Goal: Task Accomplishment & Management: Manage account settings

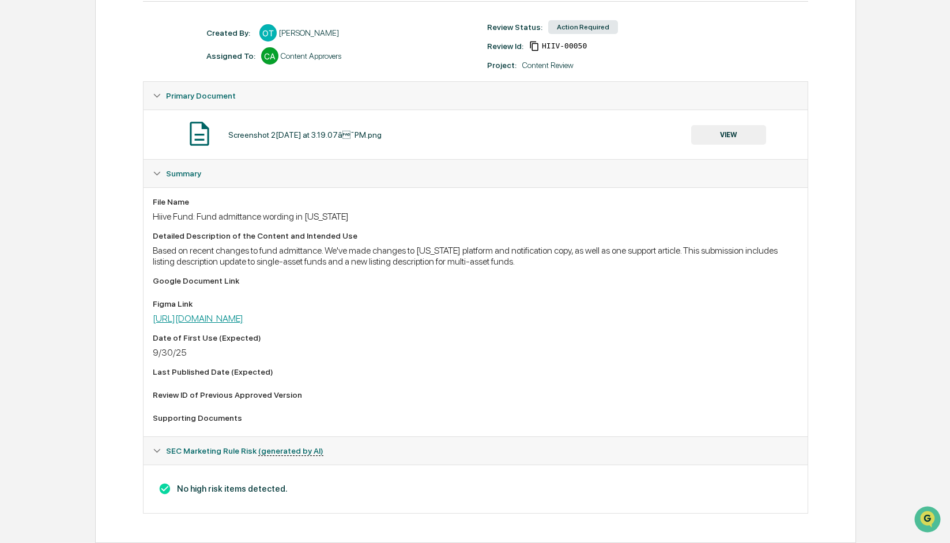
click at [243, 319] on link "https://www.figma.com/board/yKJ9HXuRuMluztbRnvZnl7/Investor-team?node-id=1-2425…" at bounding box center [198, 318] width 91 height 11
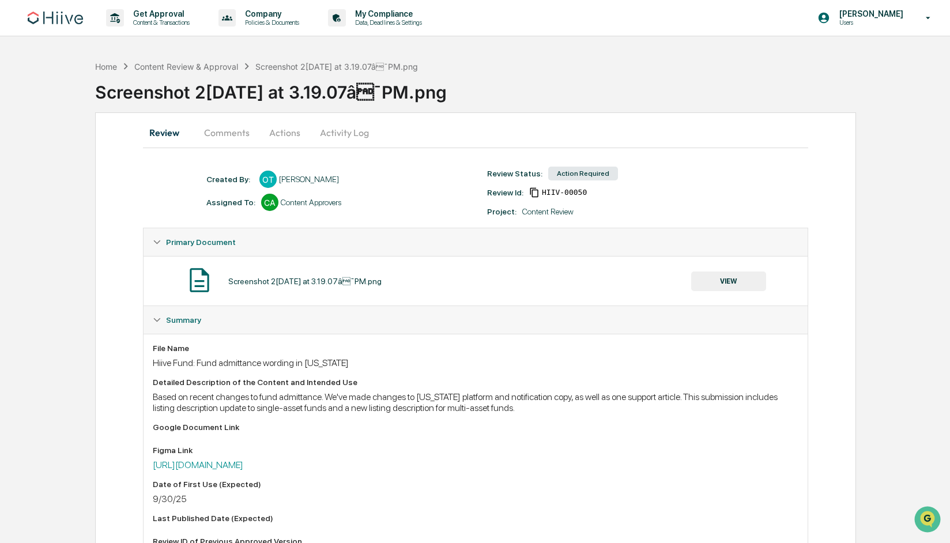
click at [280, 136] on button "Actions" at bounding box center [285, 133] width 52 height 28
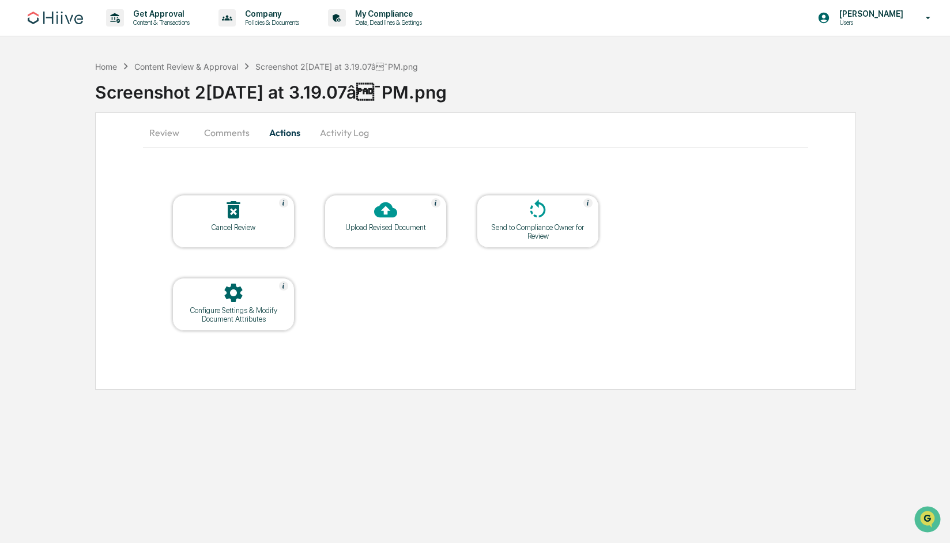
click at [221, 136] on button "Comments" at bounding box center [227, 133] width 64 height 28
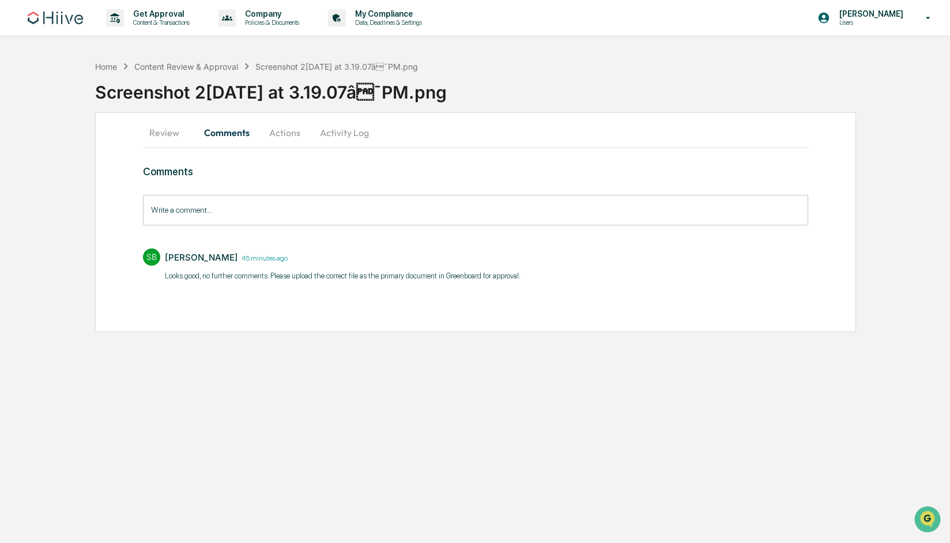
click at [342, 140] on button "Activity Log" at bounding box center [344, 133] width 67 height 28
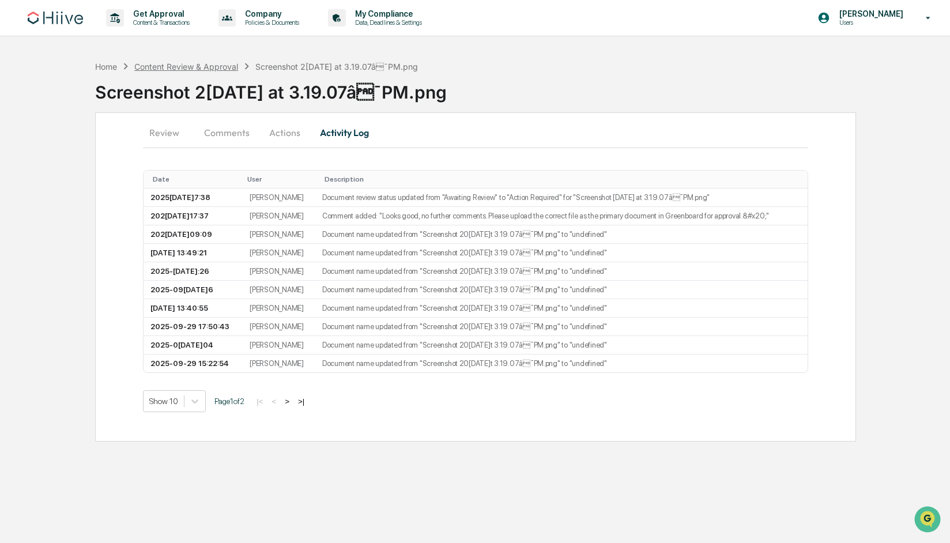
click at [182, 64] on div "Content Review & Approval" at bounding box center [186, 67] width 104 height 10
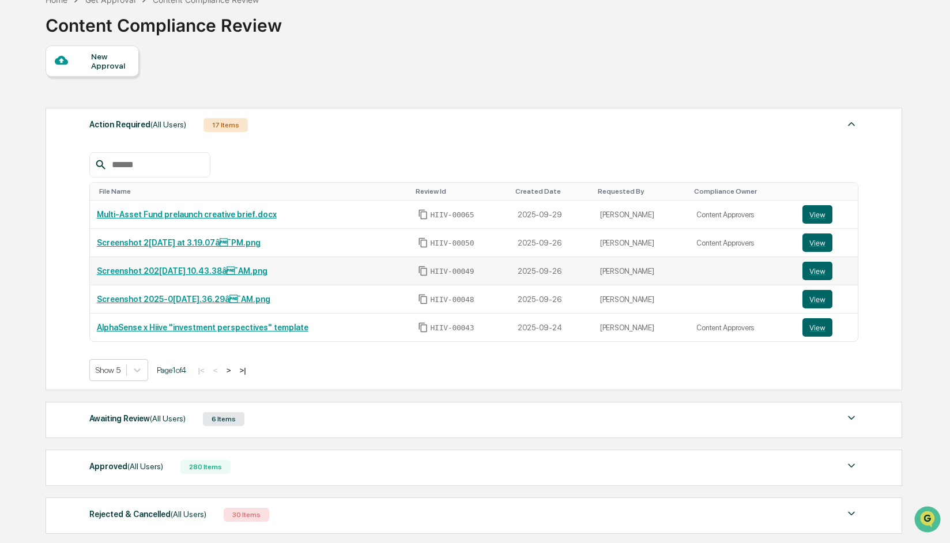
scroll to position [150, 0]
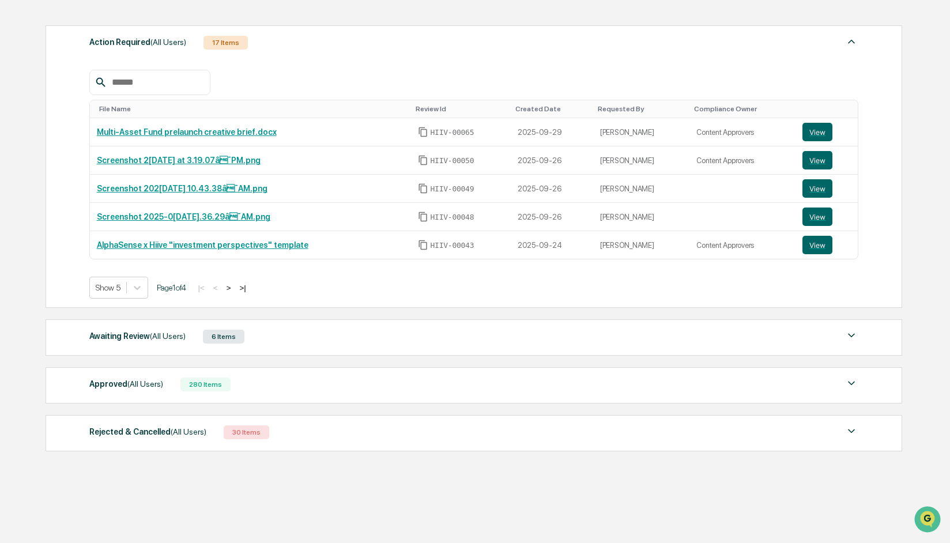
click at [311, 377] on div "Approved (All Users) 280 Items" at bounding box center [474, 385] width 770 height 16
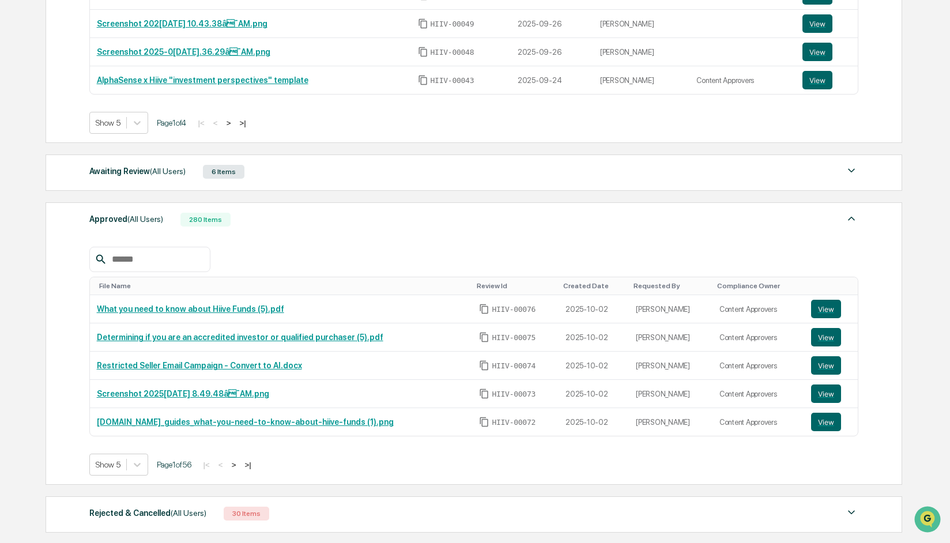
scroll to position [320, 0]
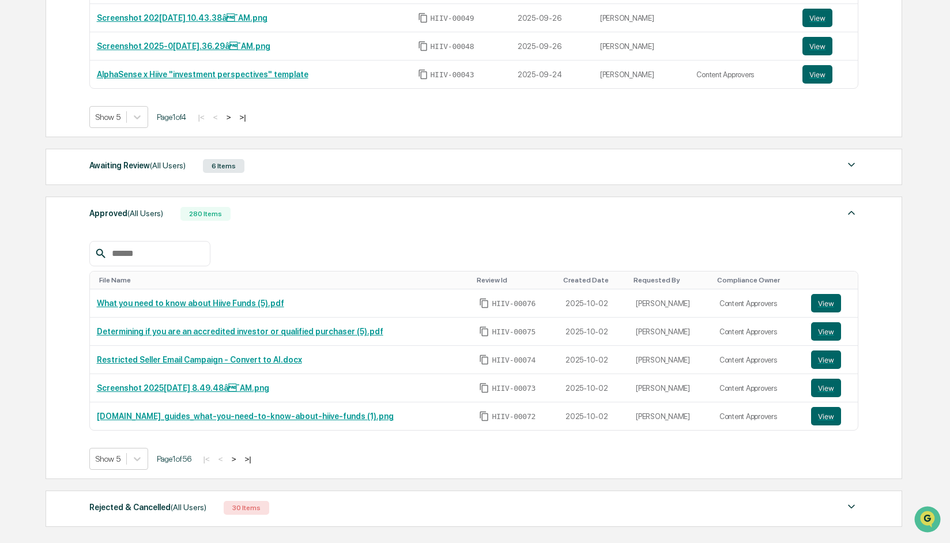
click at [240, 460] on button ">" at bounding box center [234, 459] width 12 height 10
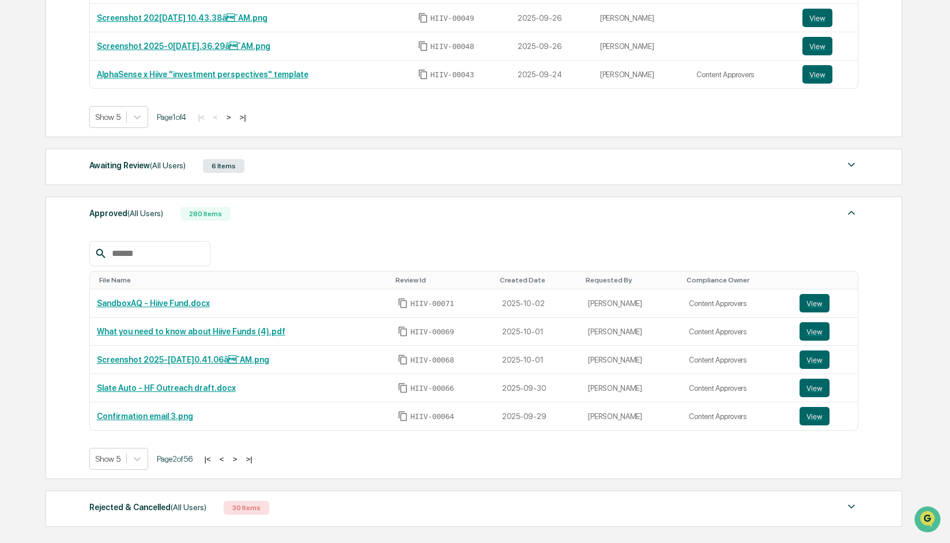
click at [241, 456] on button ">" at bounding box center [236, 459] width 12 height 10
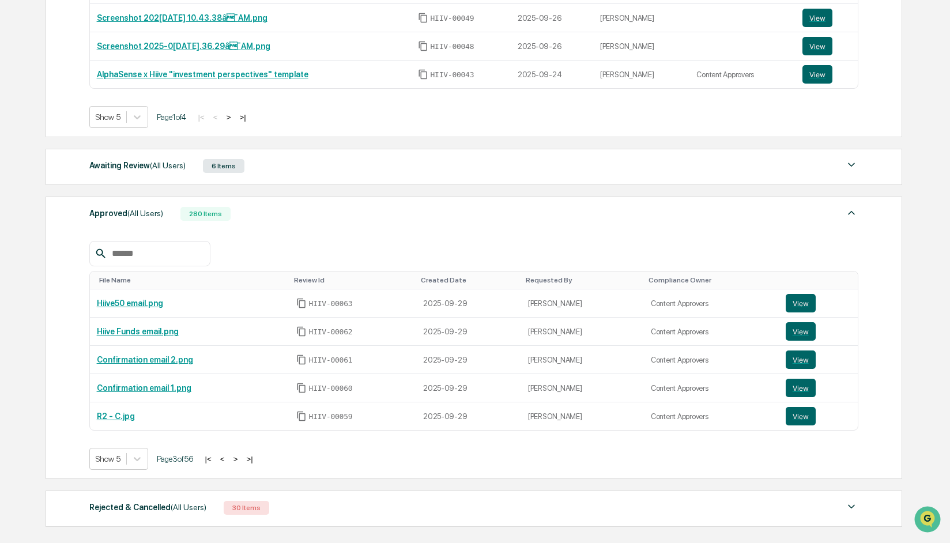
click at [228, 463] on button "<" at bounding box center [223, 459] width 12 height 10
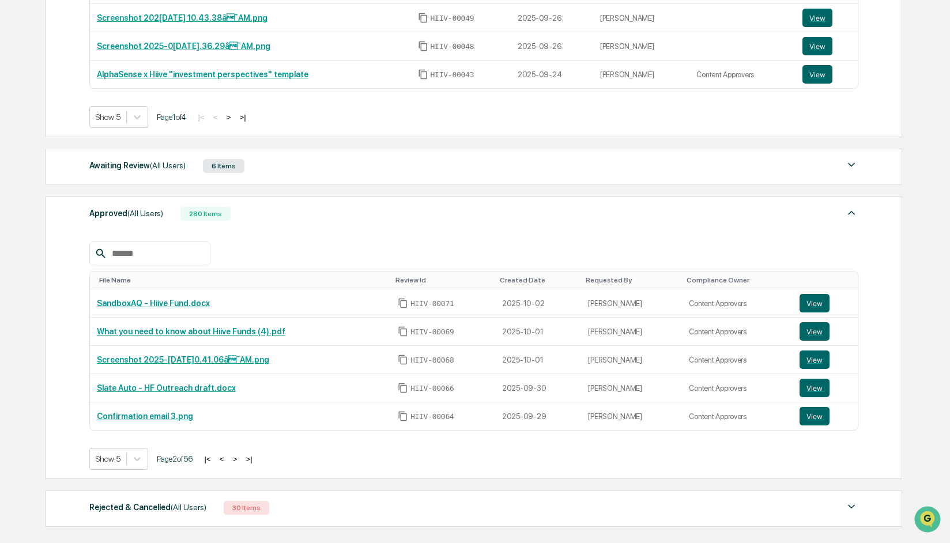
click at [228, 461] on button "<" at bounding box center [222, 459] width 12 height 10
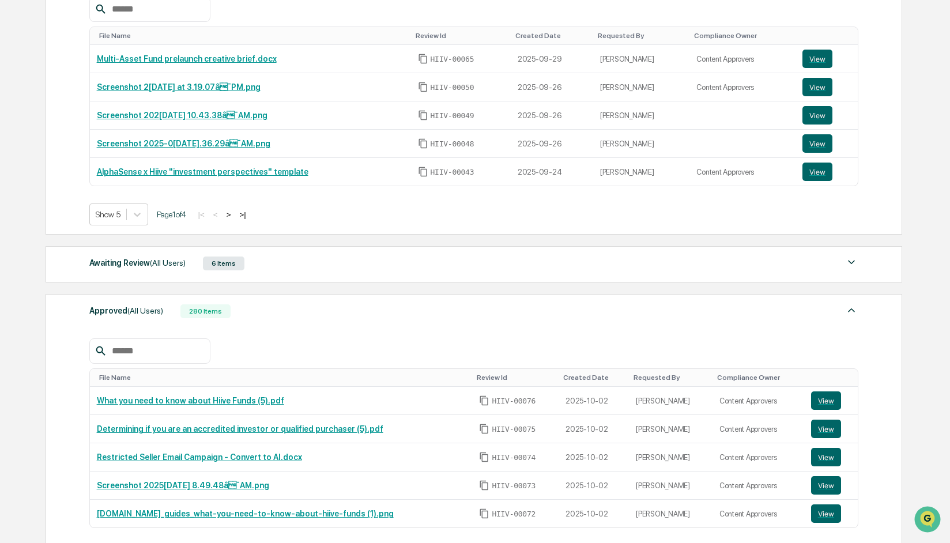
scroll to position [222, 0]
click at [278, 269] on div "Awaiting Review (All Users) 6 Items" at bounding box center [474, 264] width 770 height 16
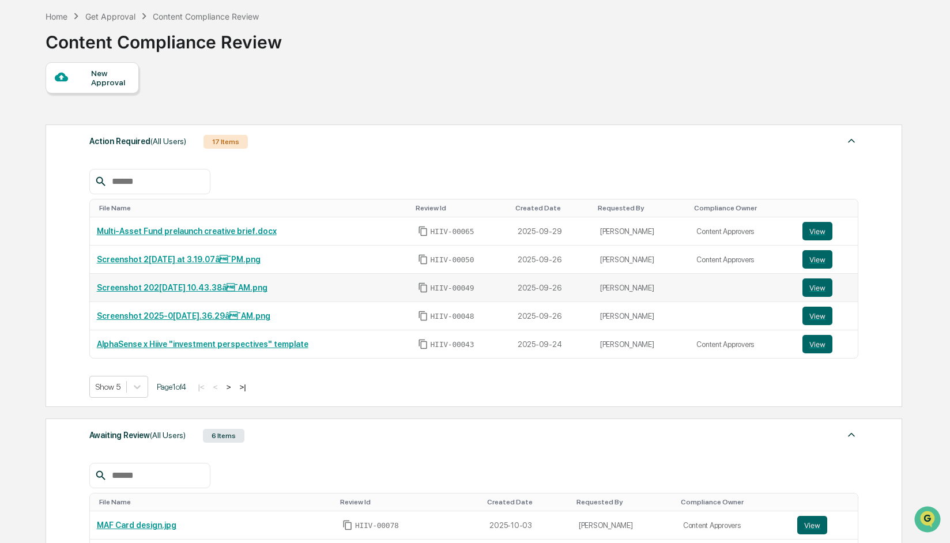
scroll to position [49, 0]
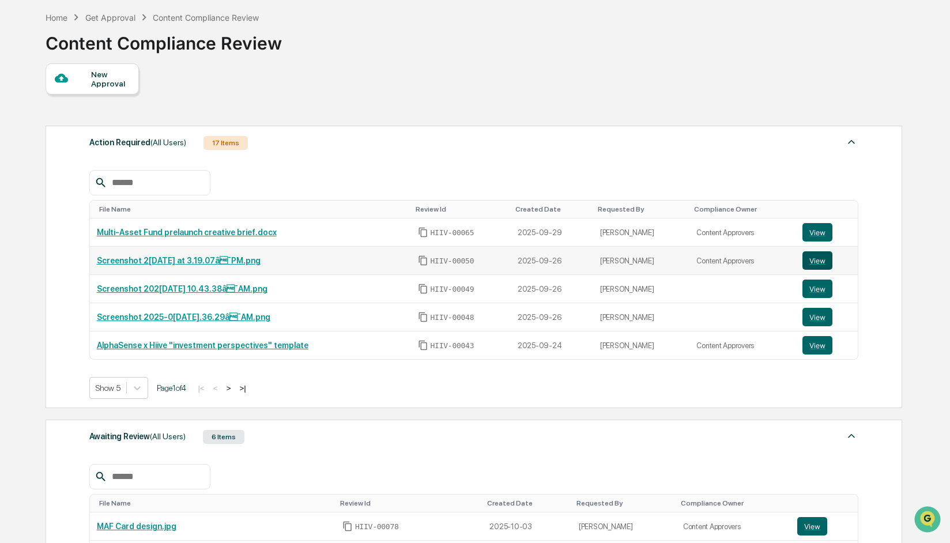
click at [824, 265] on button "View" at bounding box center [818, 260] width 30 height 18
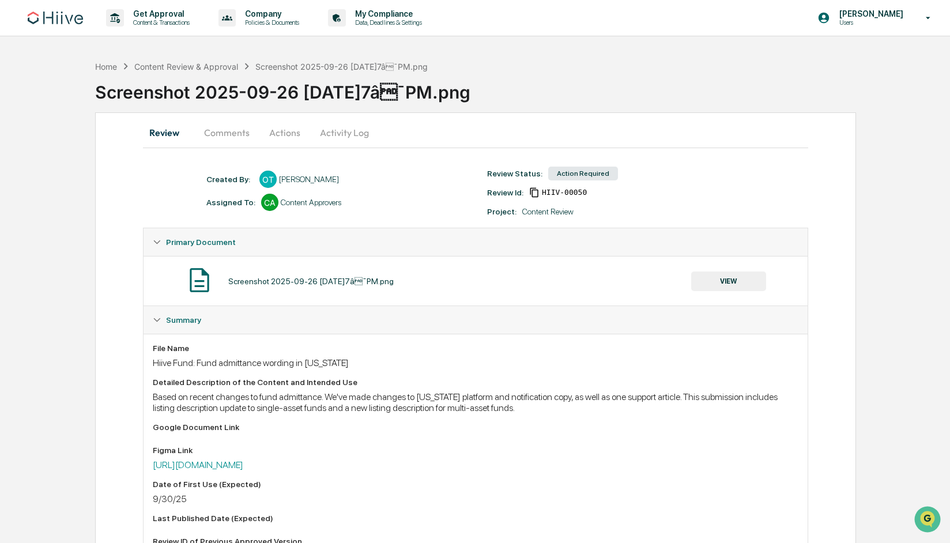
click at [720, 280] on button "VIEW" at bounding box center [728, 282] width 75 height 20
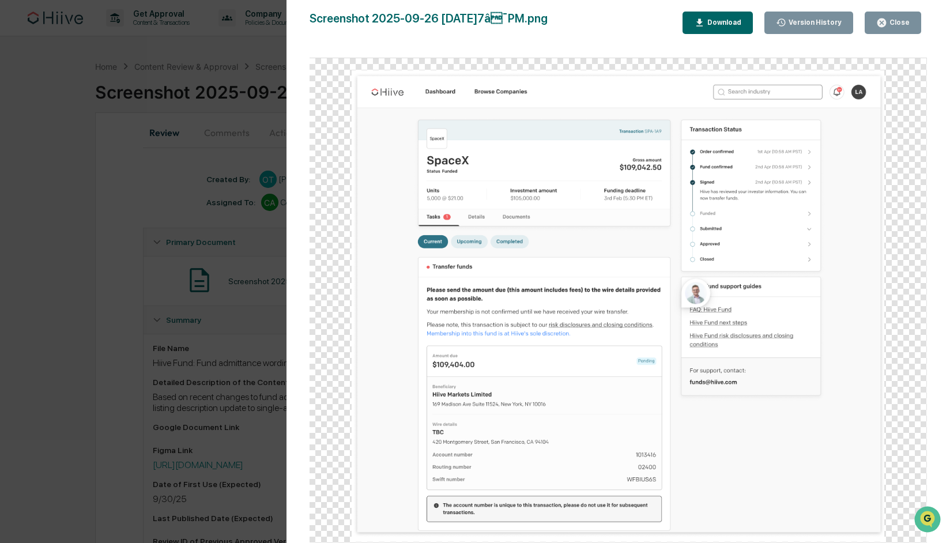
click at [83, 351] on div "Version History 10/03/2025, 06:09 PM Stephanie Bernard 10/03/2025, 01:49 PM Ste…" at bounding box center [475, 271] width 950 height 543
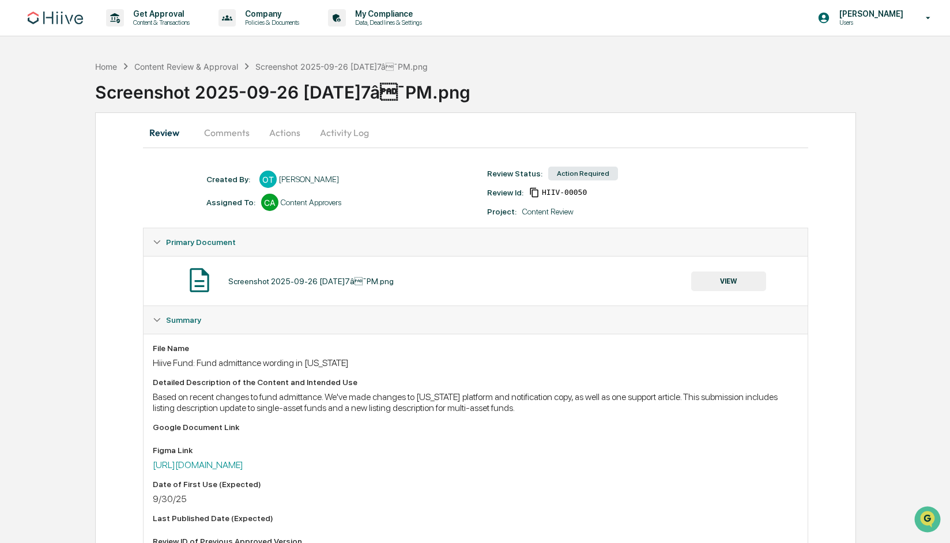
click at [338, 131] on button "Activity Log" at bounding box center [344, 133] width 67 height 28
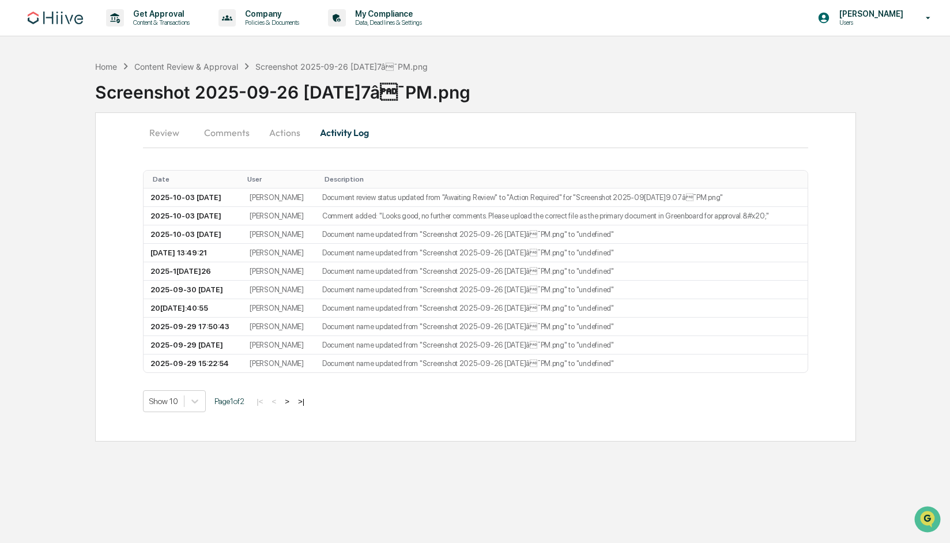
click at [296, 138] on button "Actions" at bounding box center [285, 133] width 52 height 28
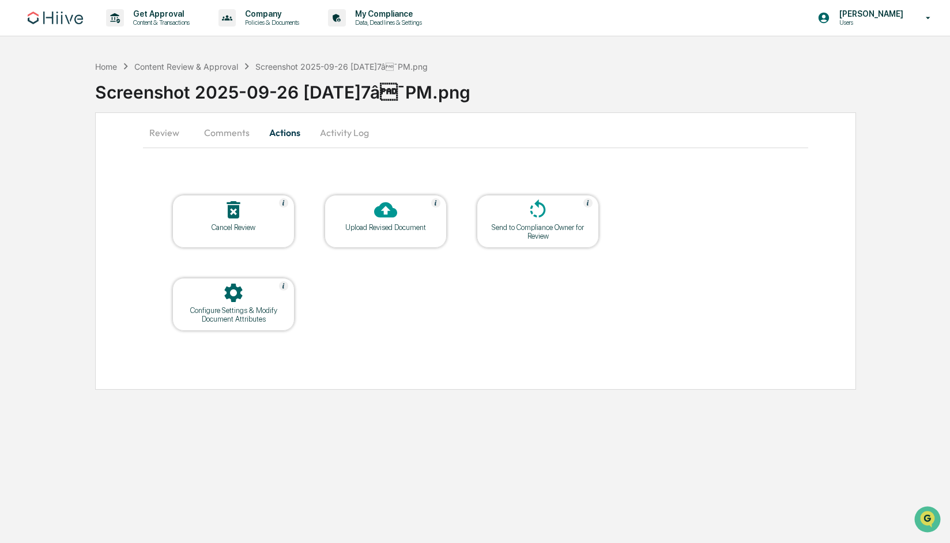
click at [392, 225] on div "Upload Revised Document" at bounding box center [386, 227] width 104 height 9
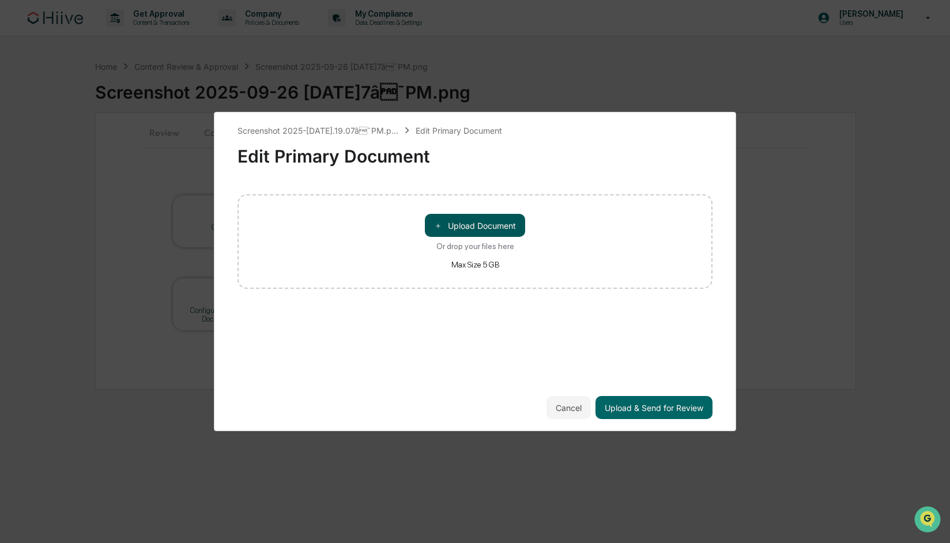
click at [487, 217] on button "＋ Upload Document" at bounding box center [475, 225] width 100 height 23
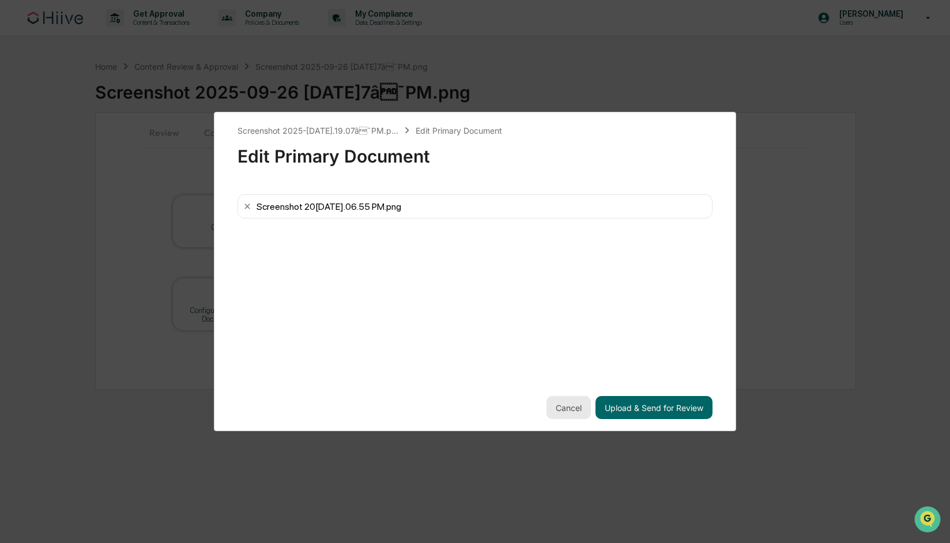
click at [571, 411] on button "Cancel" at bounding box center [569, 407] width 44 height 23
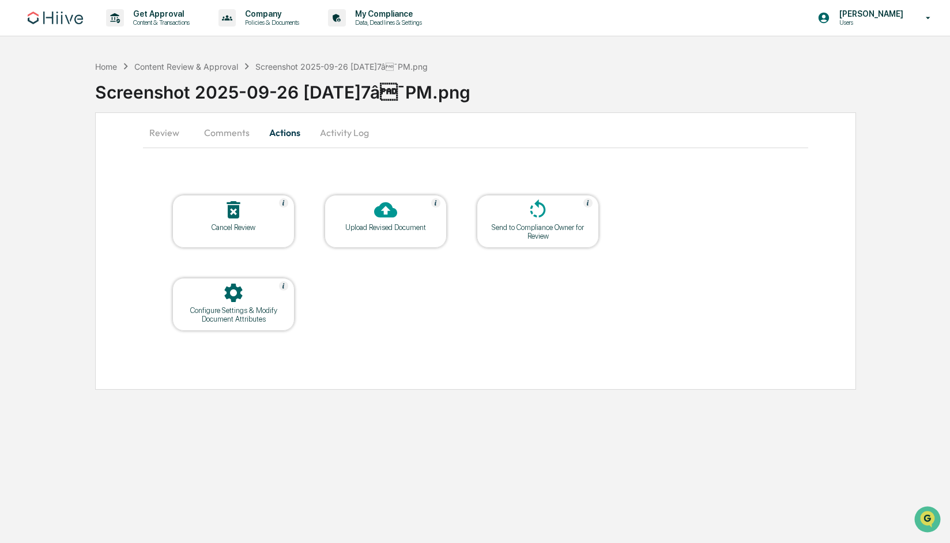
click at [226, 134] on button "Comments" at bounding box center [227, 133] width 64 height 28
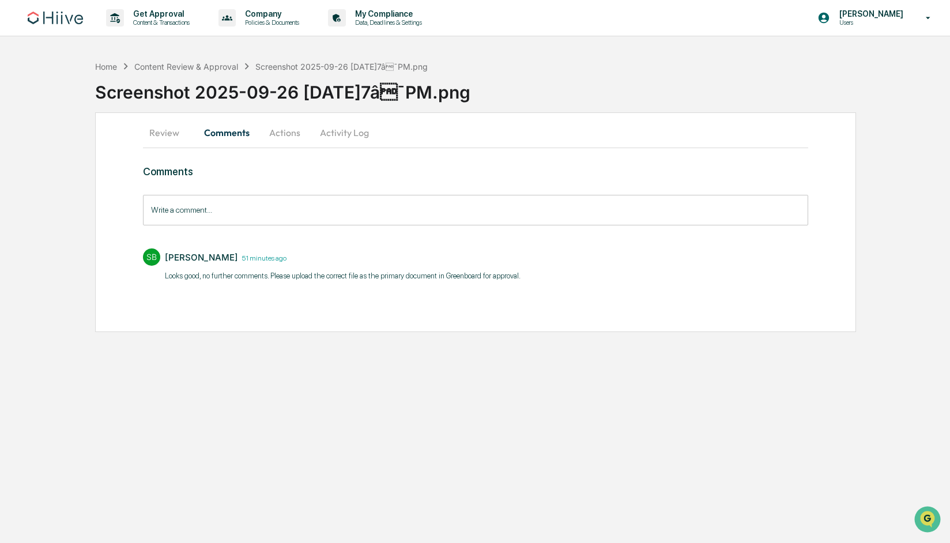
click at [315, 139] on button "Activity Log" at bounding box center [344, 133] width 67 height 28
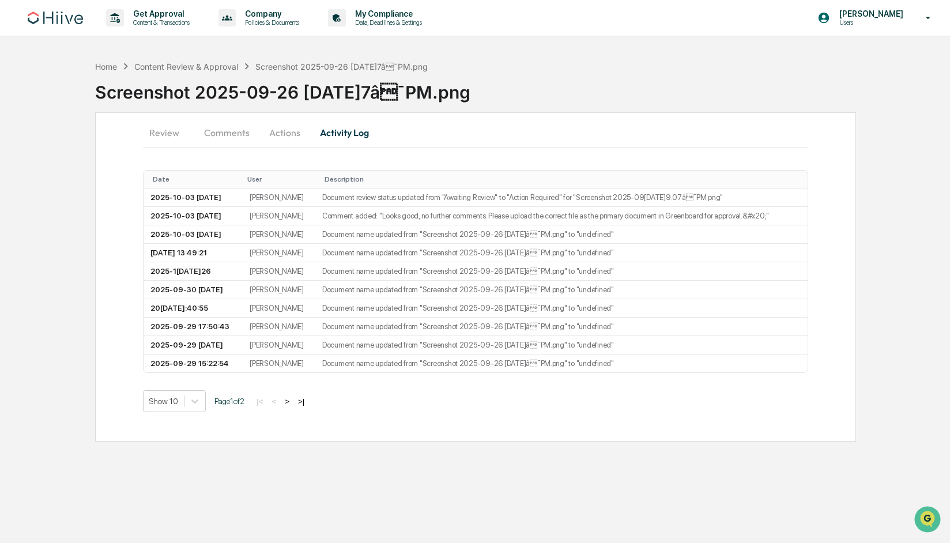
click at [272, 134] on button "Actions" at bounding box center [285, 133] width 52 height 28
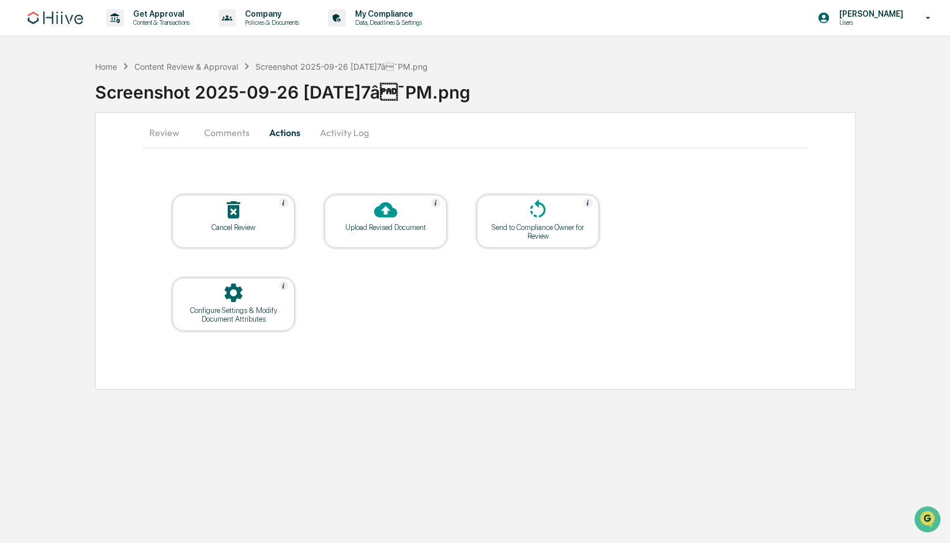
click at [39, 360] on div "Home Content Review & Approval Screenshot 2025-09-26 at 3.19.07â¯PM.png Screen…" at bounding box center [475, 222] width 950 height 335
click at [396, 216] on icon at bounding box center [385, 210] width 23 height 16
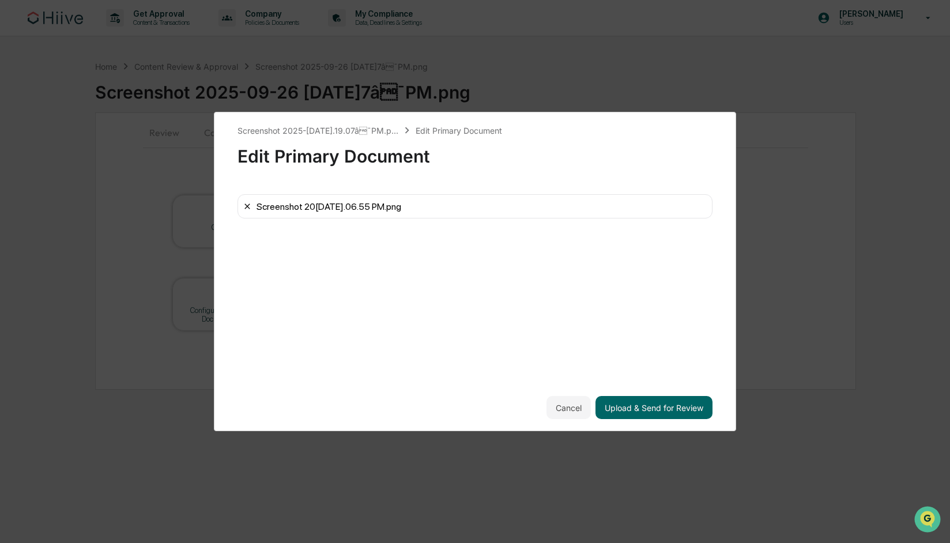
click at [245, 207] on icon at bounding box center [247, 206] width 9 height 9
click at [653, 408] on button "Upload & Send for Review" at bounding box center [654, 407] width 117 height 23
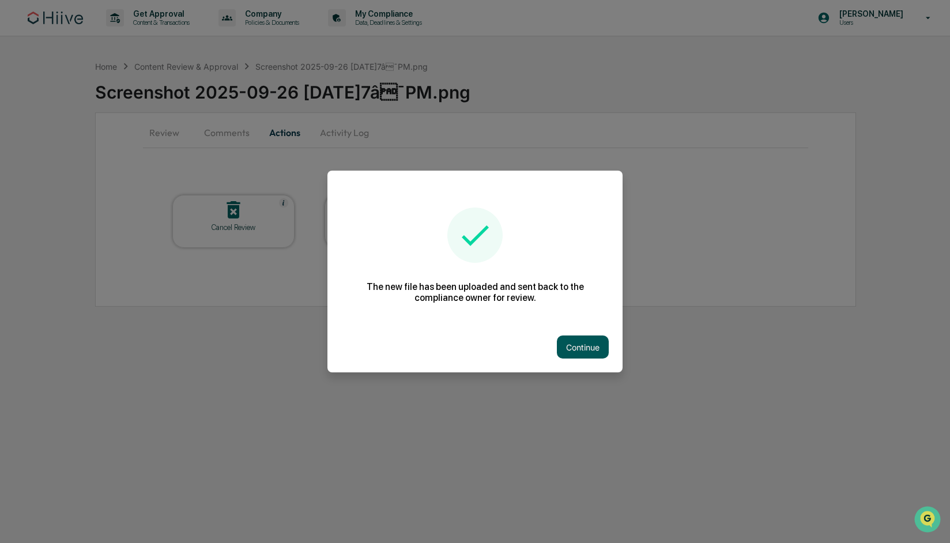
click at [583, 351] on button "Continue" at bounding box center [583, 347] width 52 height 23
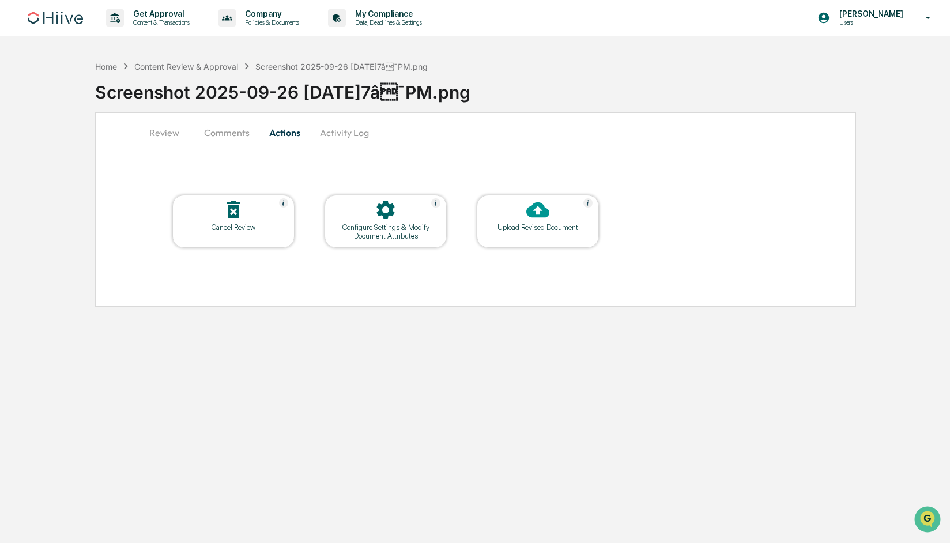
click at [344, 129] on button "Activity Log" at bounding box center [344, 133] width 67 height 28
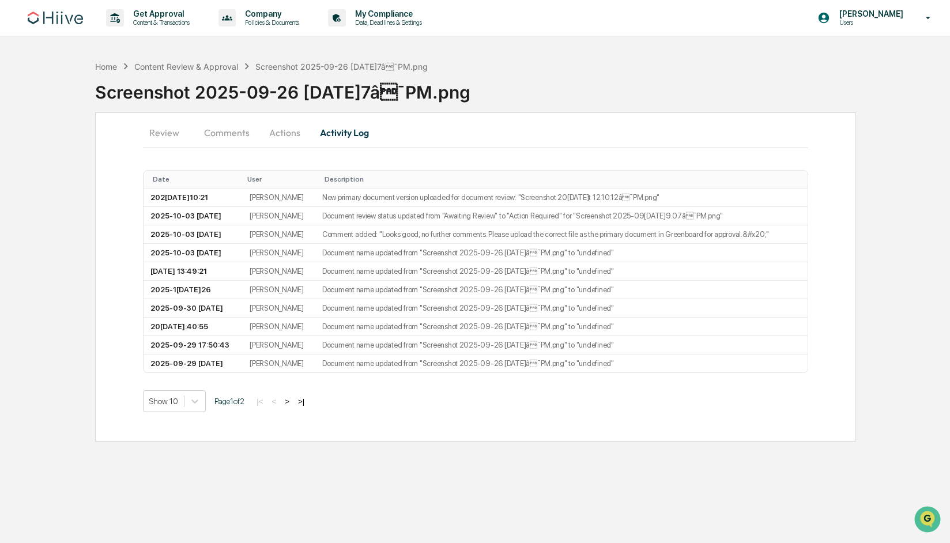
click at [167, 130] on button "Review" at bounding box center [169, 133] width 52 height 28
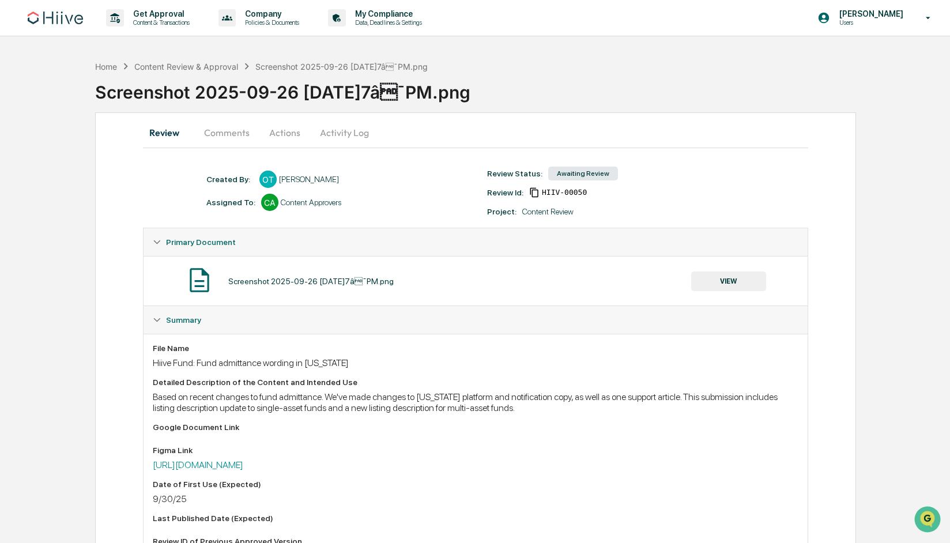
click at [726, 284] on button "VIEW" at bounding box center [728, 282] width 75 height 20
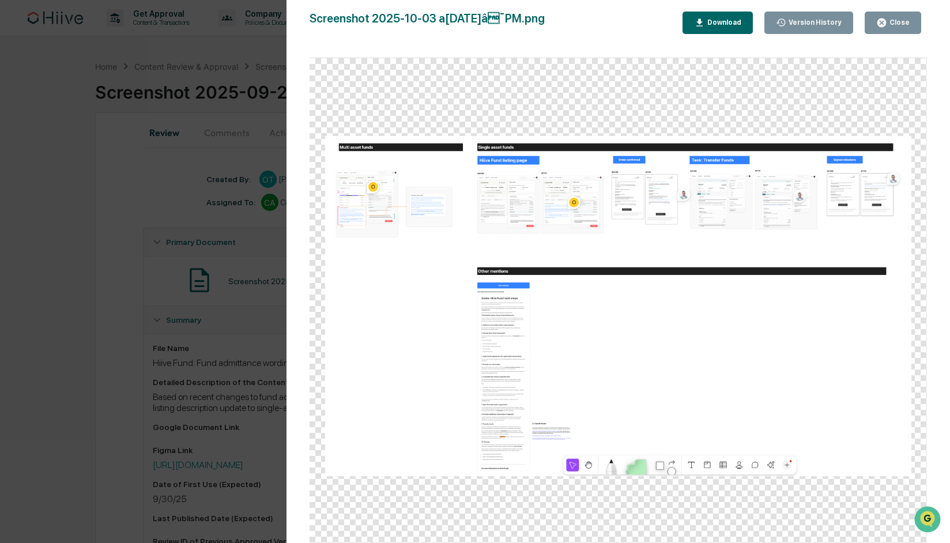
click at [82, 149] on div "Version History 10/03/2025, 07:10 PM Olivia Thornton 10/03/2025, 06:09 PM Steph…" at bounding box center [475, 271] width 950 height 543
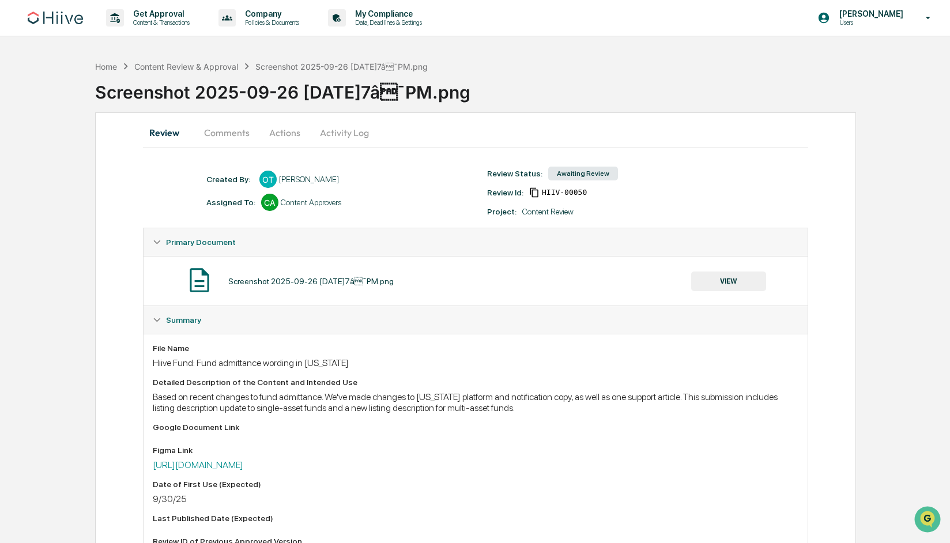
click at [298, 131] on button "Actions" at bounding box center [285, 133] width 52 height 28
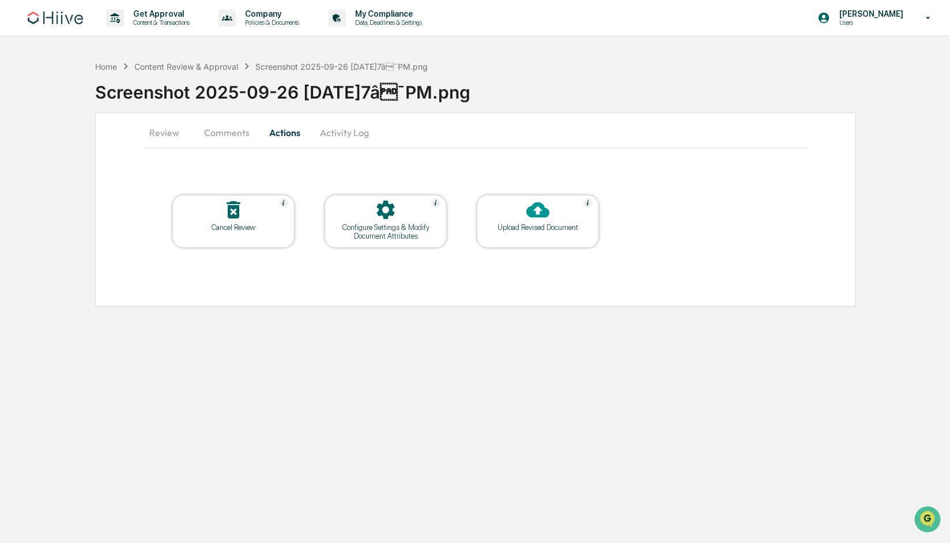
click at [369, 220] on div at bounding box center [385, 210] width 115 height 25
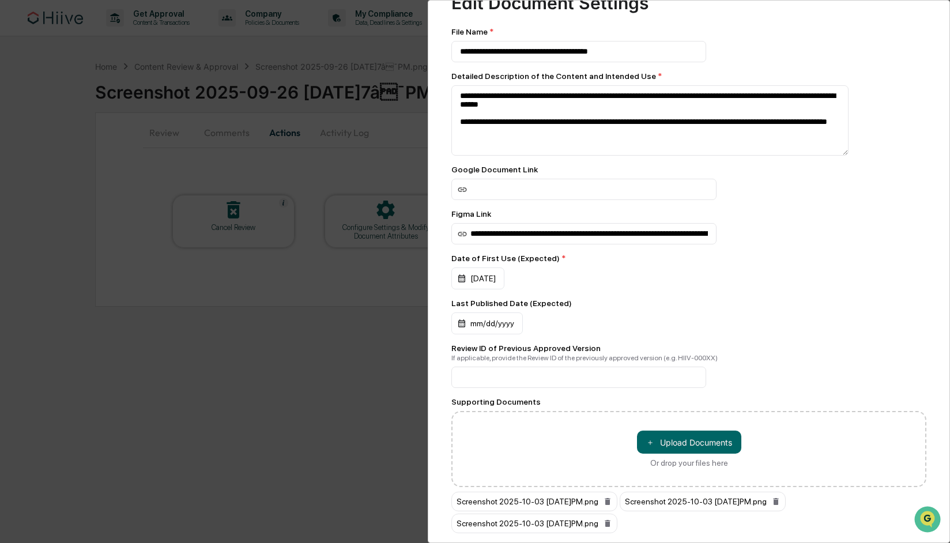
scroll to position [87, 0]
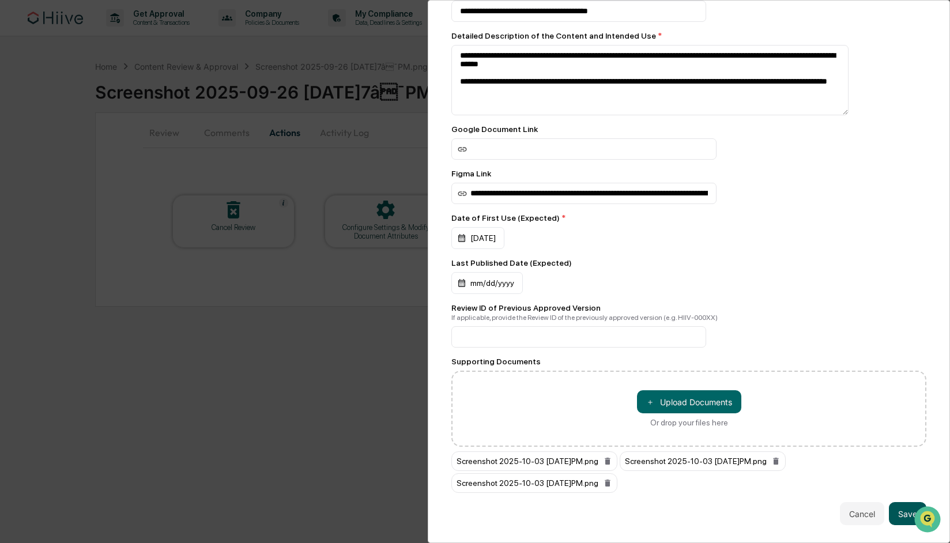
click at [899, 509] on button "Save" at bounding box center [907, 513] width 37 height 23
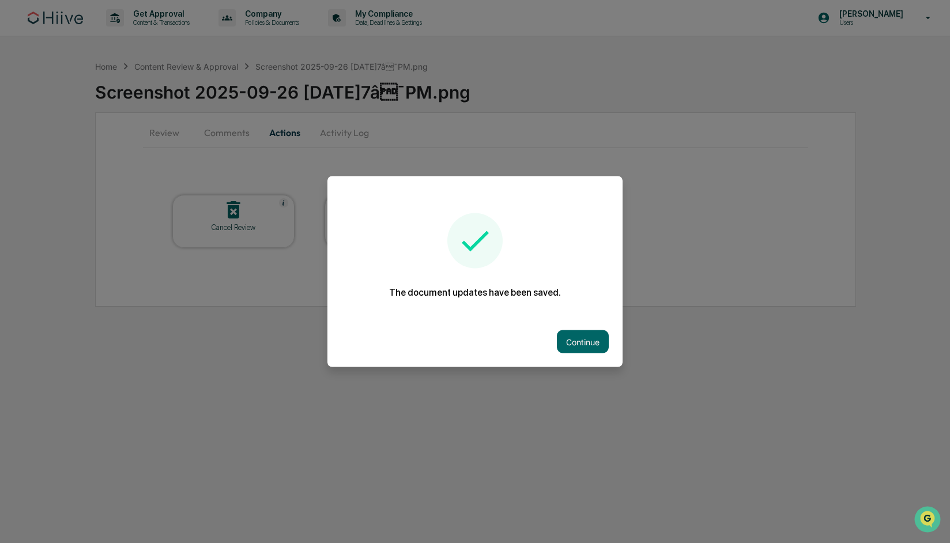
click at [582, 348] on button "Continue" at bounding box center [583, 341] width 52 height 23
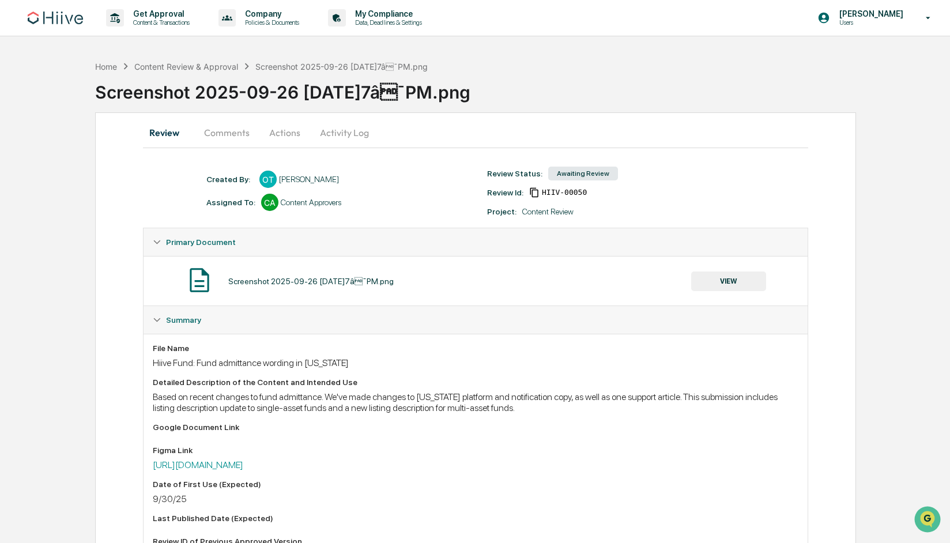
click at [287, 130] on button "Actions" at bounding box center [285, 133] width 52 height 28
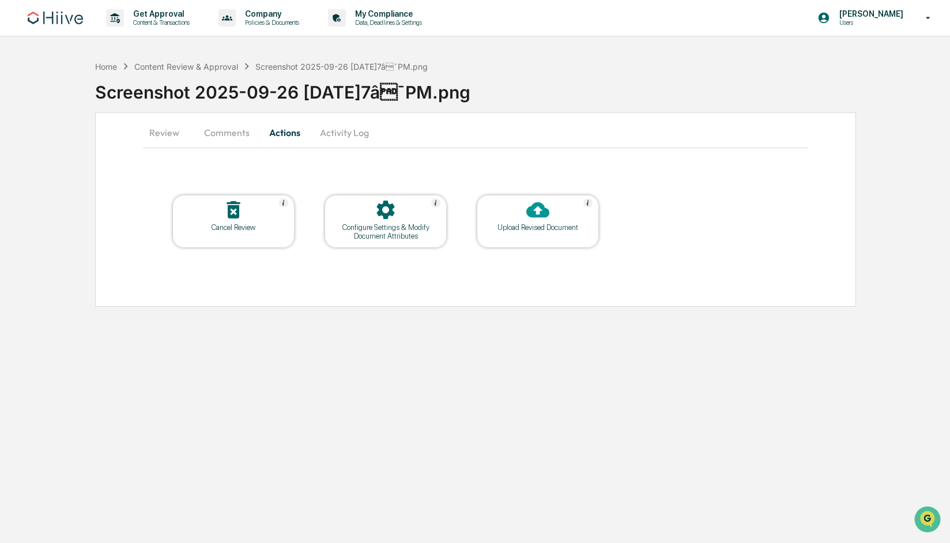
click at [539, 217] on icon at bounding box center [538, 210] width 23 height 16
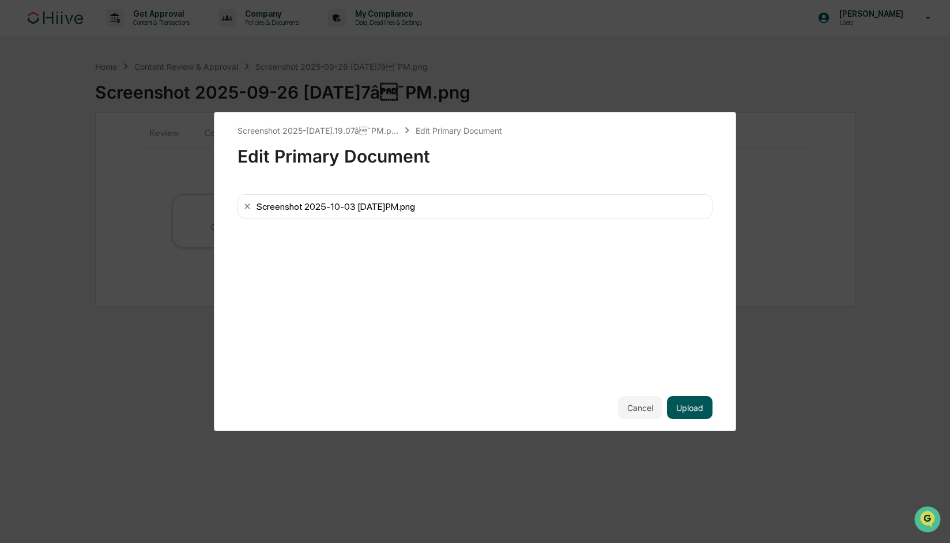
click at [684, 407] on button "Upload" at bounding box center [690, 407] width 46 height 23
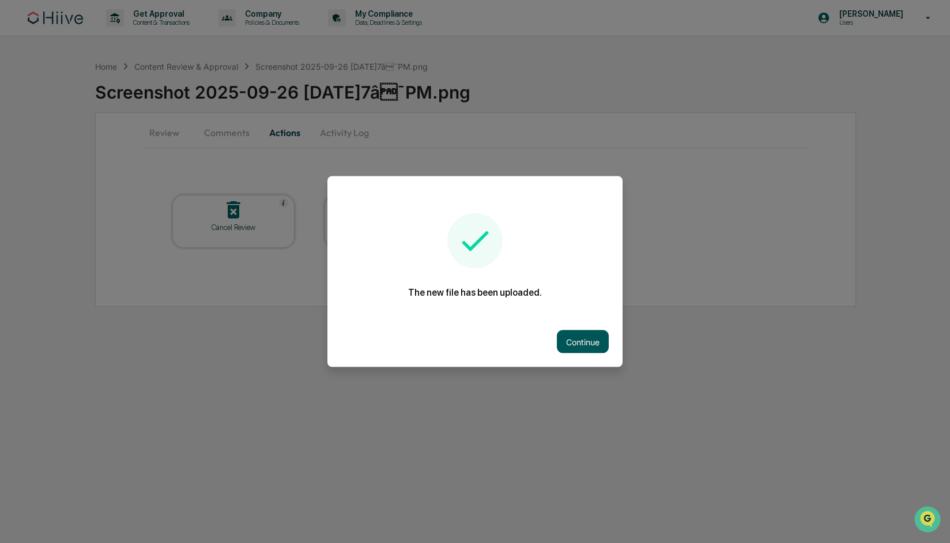
click at [592, 346] on button "Continue" at bounding box center [583, 341] width 52 height 23
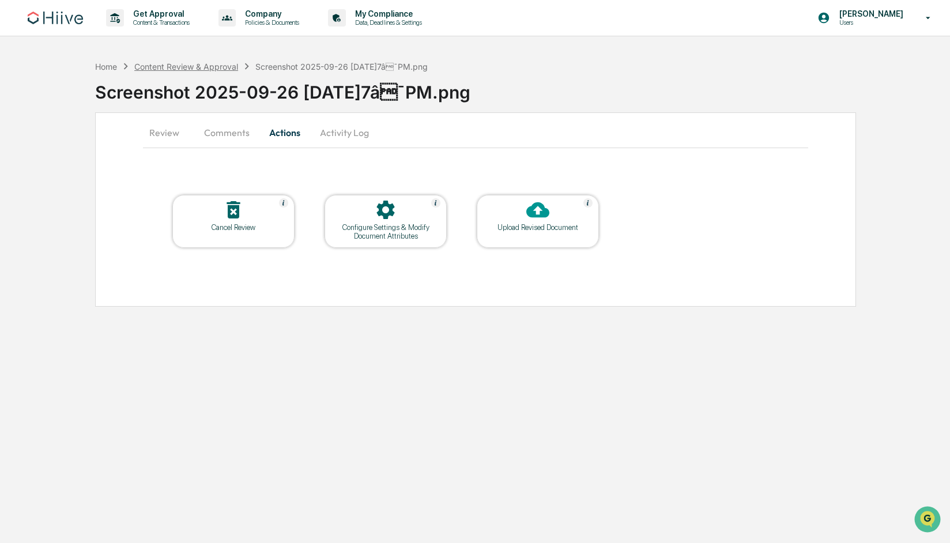
click at [210, 69] on div "Content Review & Approval" at bounding box center [186, 67] width 104 height 10
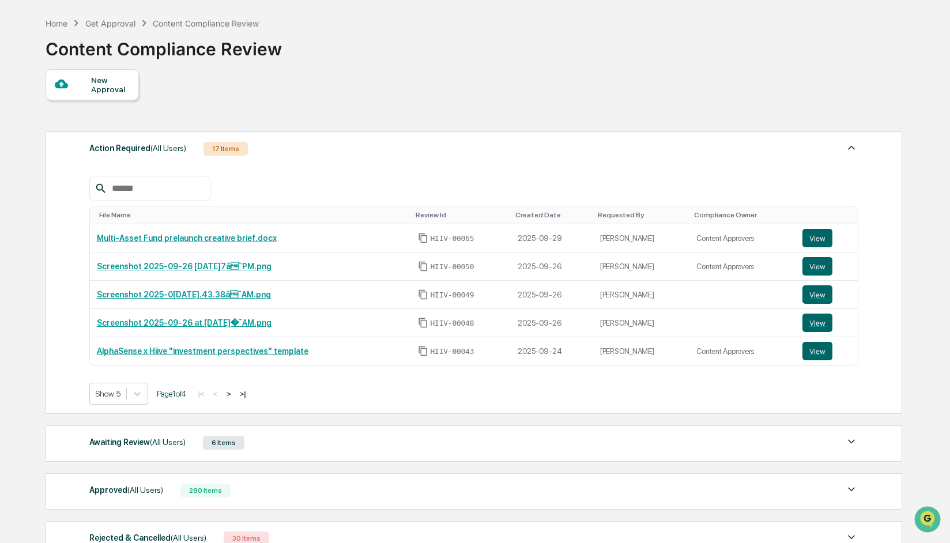
scroll to position [150, 0]
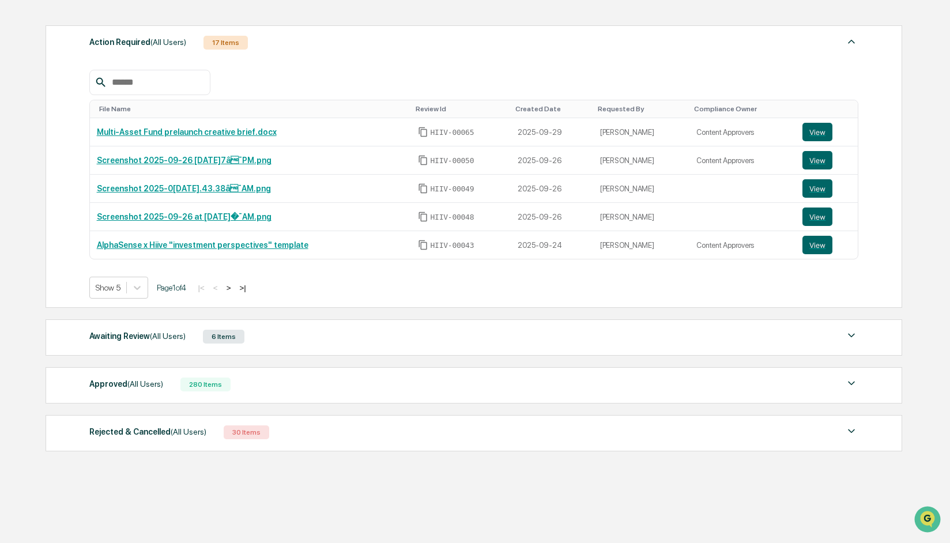
click at [371, 381] on div "Approved (All Users) 280 Items" at bounding box center [474, 385] width 770 height 16
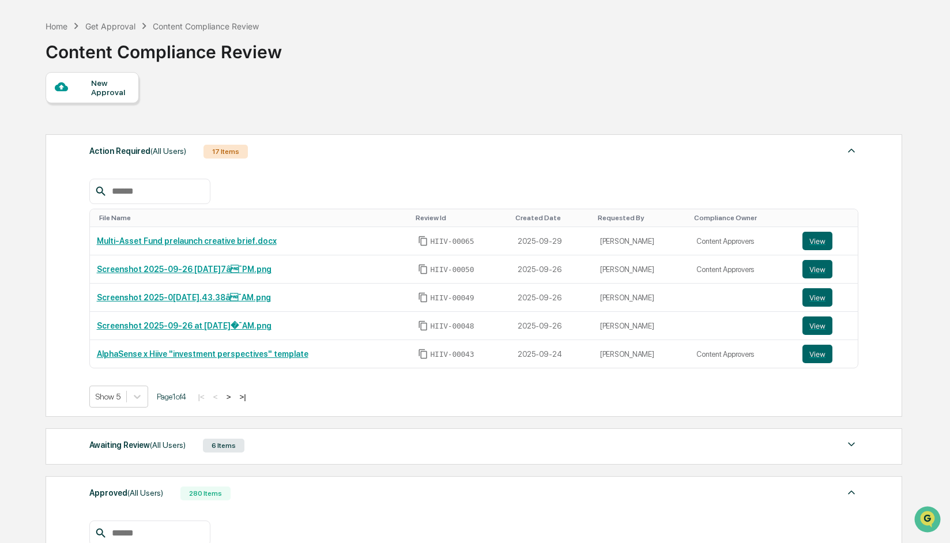
scroll to position [40, 0]
click at [230, 328] on link "Screenshot 2025-09-26 at 10.36.29â¯AM.png" at bounding box center [184, 326] width 175 height 9
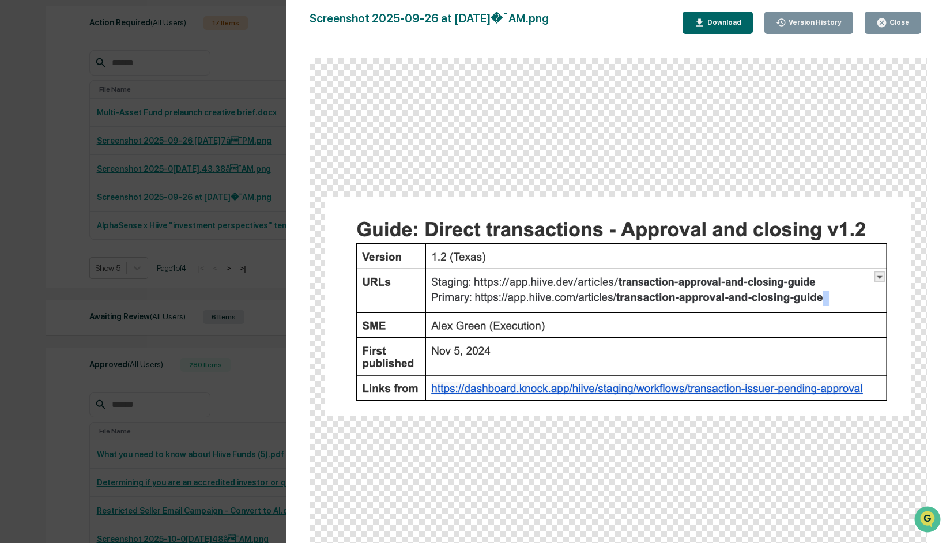
scroll to position [0, 0]
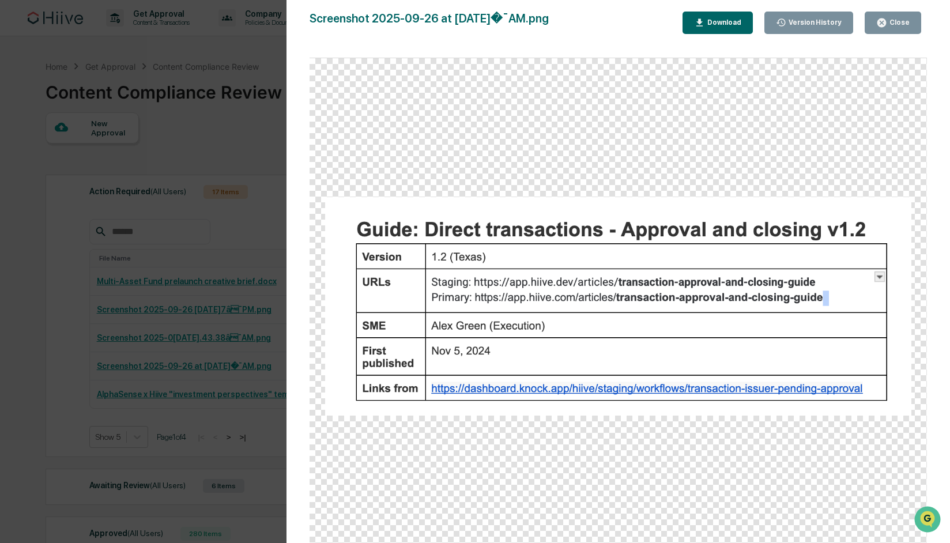
click at [879, 22] on icon "button" at bounding box center [882, 22] width 9 height 9
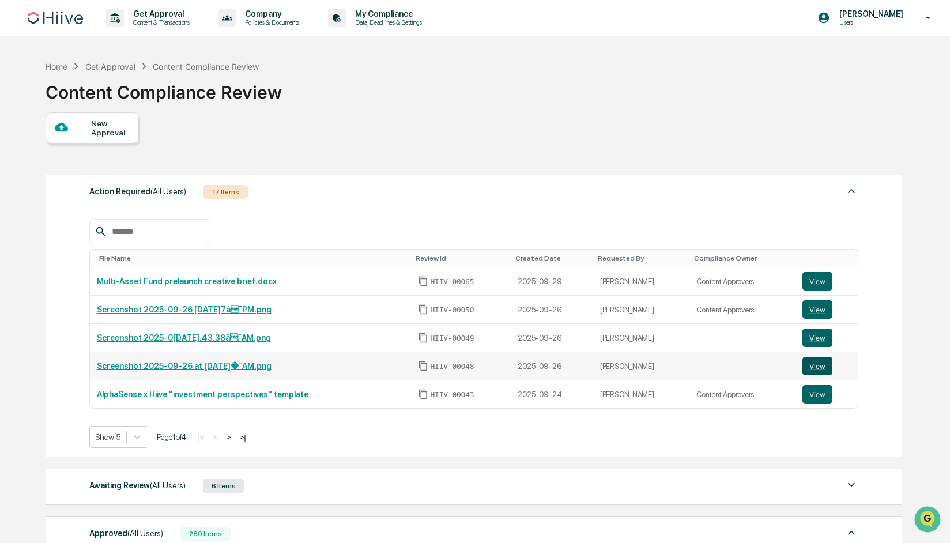
click at [818, 367] on button "View" at bounding box center [818, 366] width 30 height 18
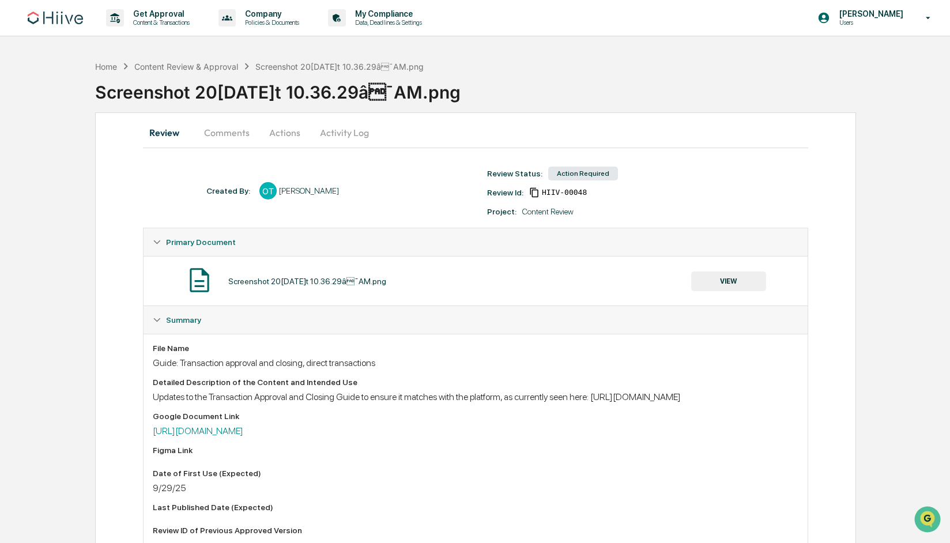
click at [228, 140] on button "Comments" at bounding box center [227, 133] width 64 height 28
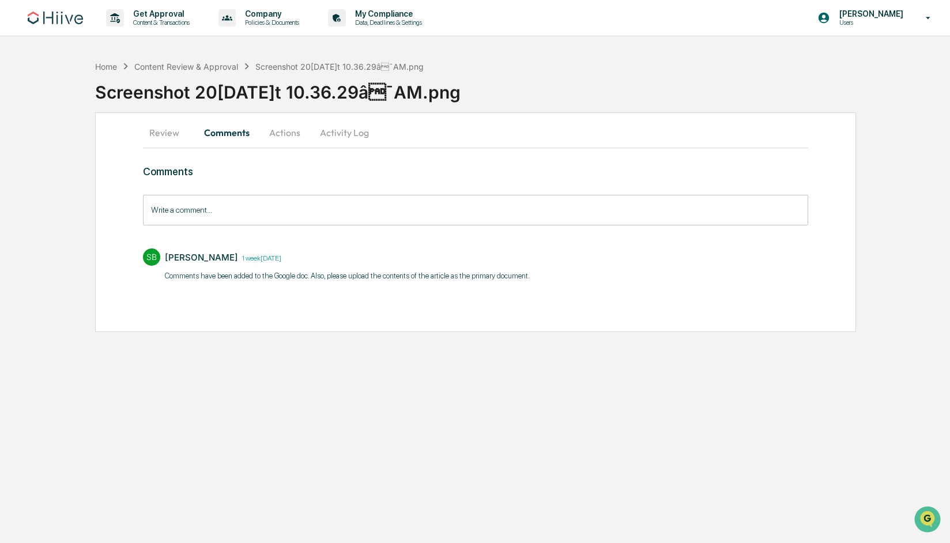
click at [290, 140] on button "Actions" at bounding box center [285, 133] width 52 height 28
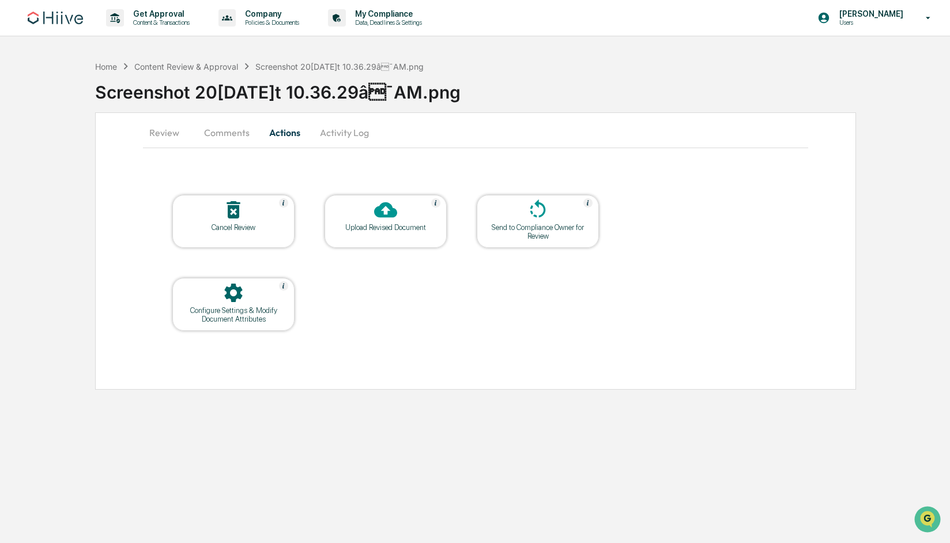
click at [327, 132] on button "Activity Log" at bounding box center [344, 133] width 67 height 28
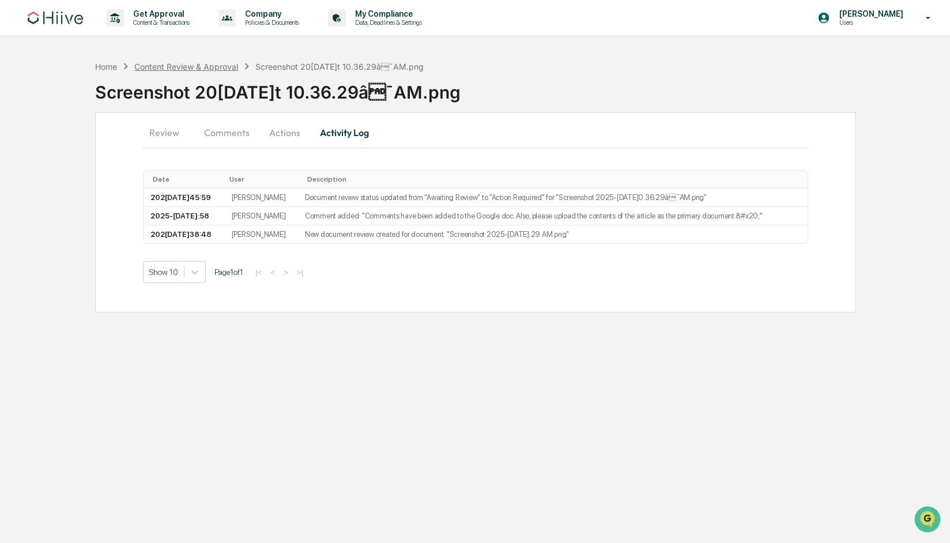
click at [208, 66] on div "Content Review & Approval" at bounding box center [186, 67] width 104 height 10
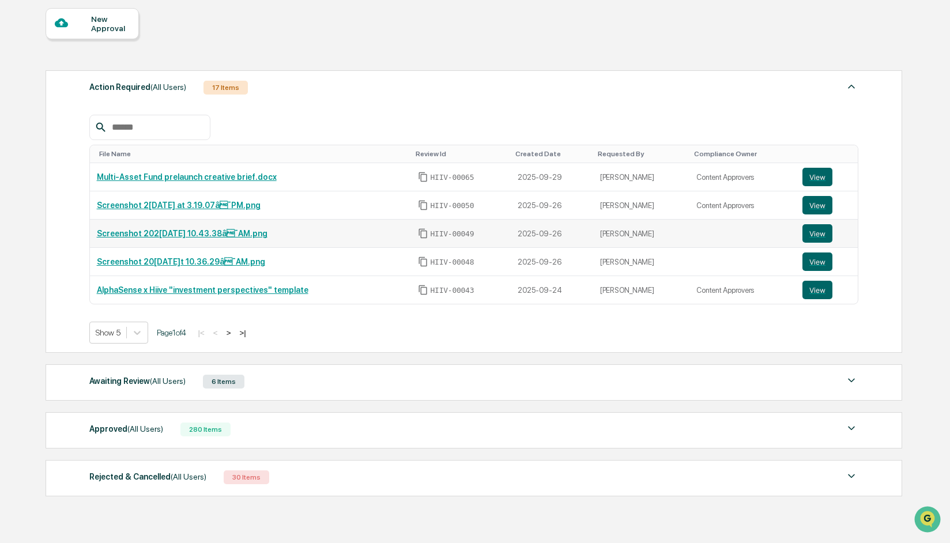
scroll to position [150, 0]
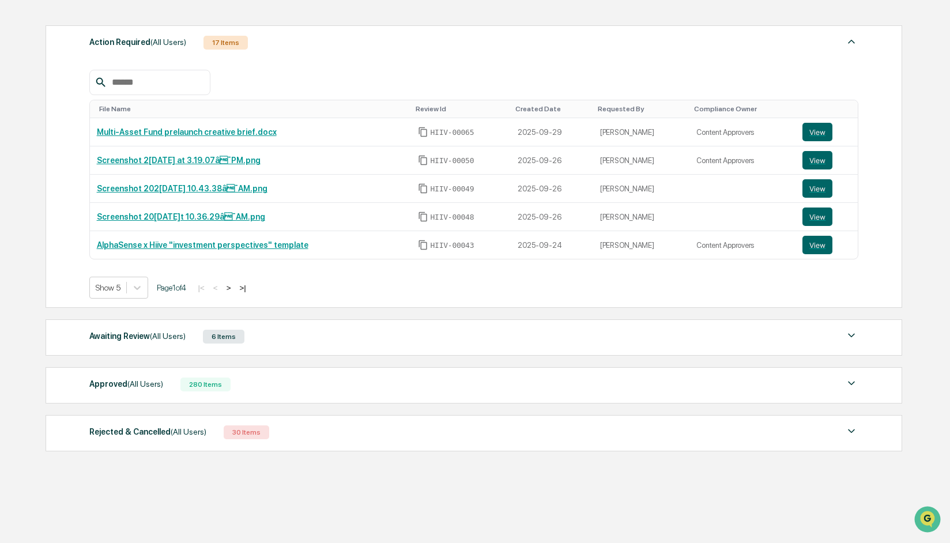
click at [260, 390] on div "Approved (All Users) 280 Items" at bounding box center [474, 385] width 770 height 16
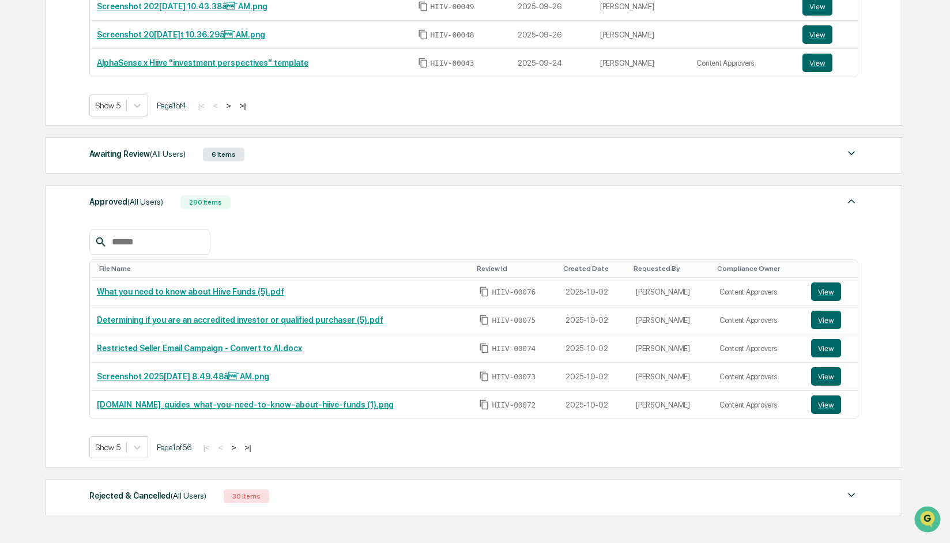
scroll to position [343, 0]
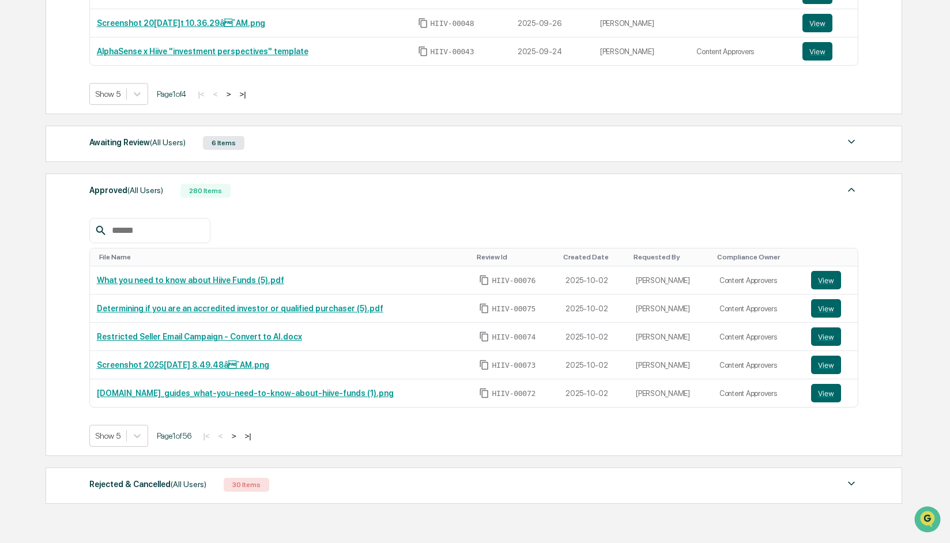
click at [240, 436] on button ">" at bounding box center [234, 436] width 12 height 10
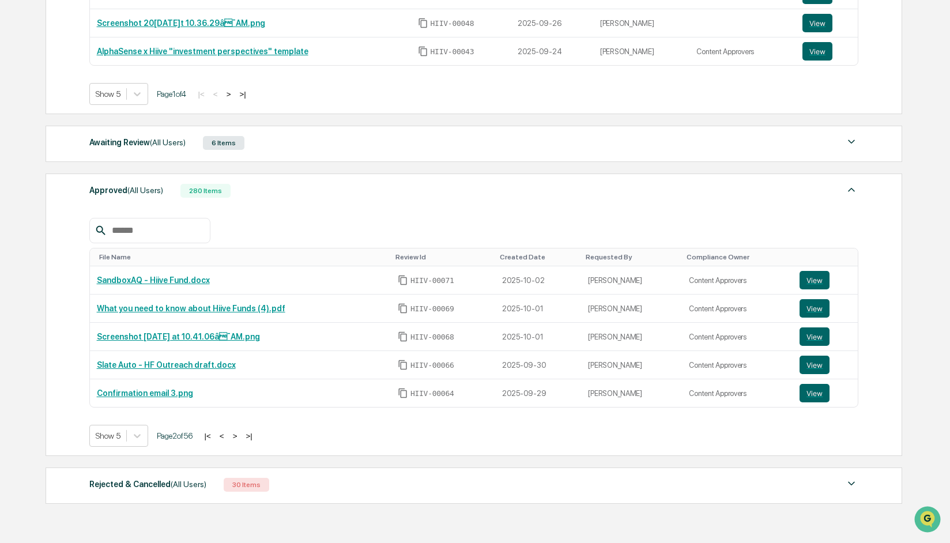
click at [241, 436] on button ">" at bounding box center [236, 436] width 12 height 10
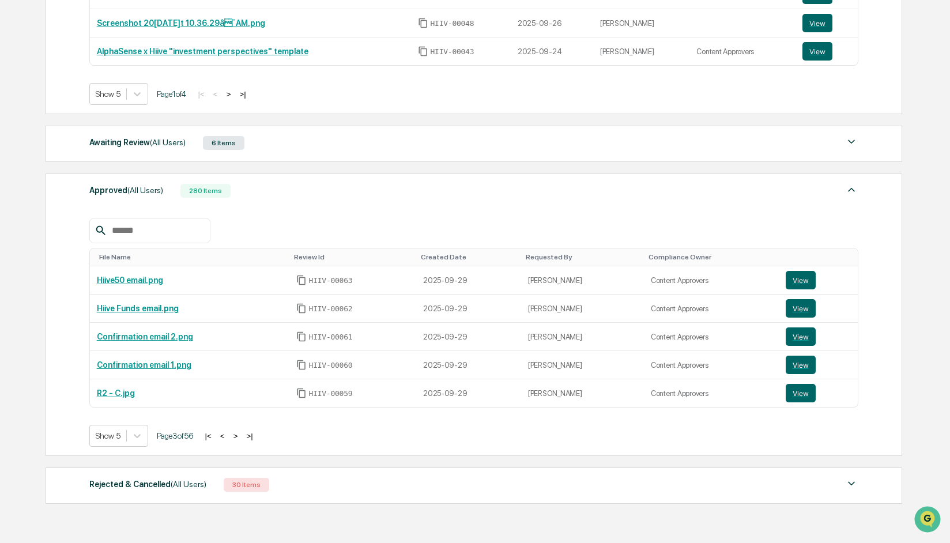
click at [215, 435] on button "|<" at bounding box center [208, 436] width 13 height 10
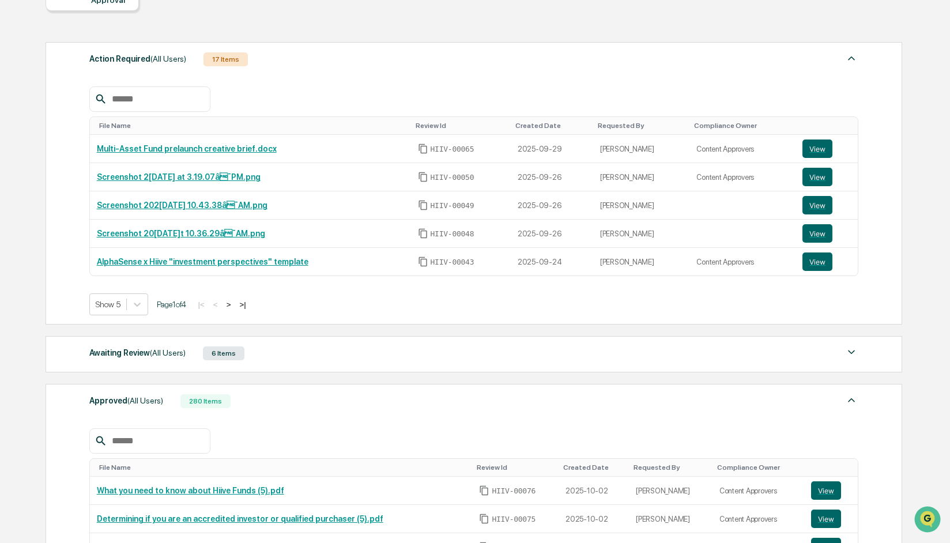
scroll to position [132, 0]
click at [284, 362] on div "Awaiting Review (All Users) 6 Items" at bounding box center [474, 354] width 770 height 16
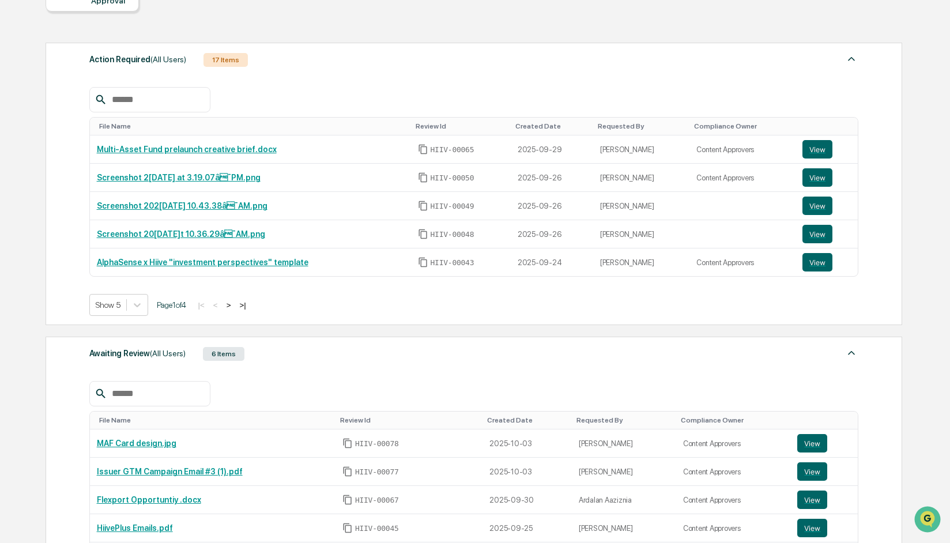
click at [285, 361] on div "Awaiting Review (All Users) 6 Items" at bounding box center [474, 354] width 770 height 16
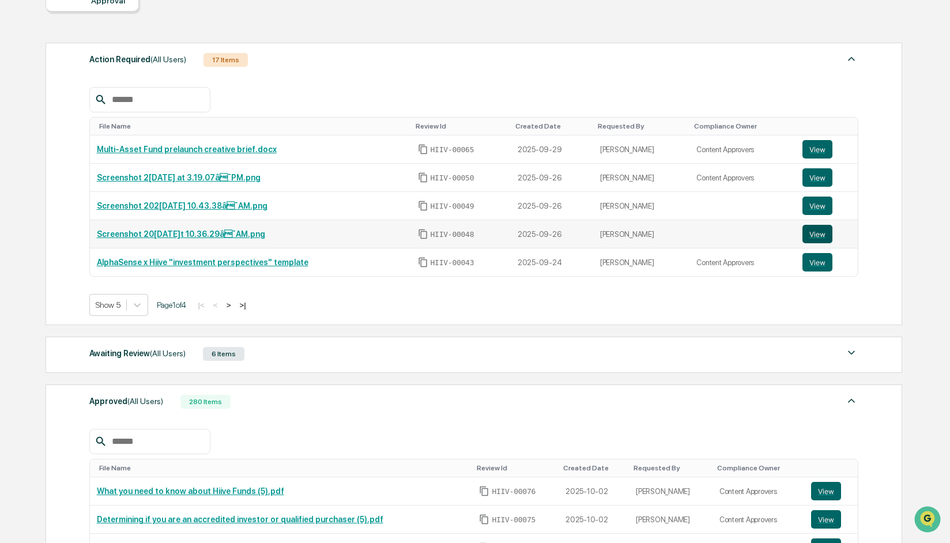
click at [824, 235] on button "View" at bounding box center [818, 234] width 30 height 18
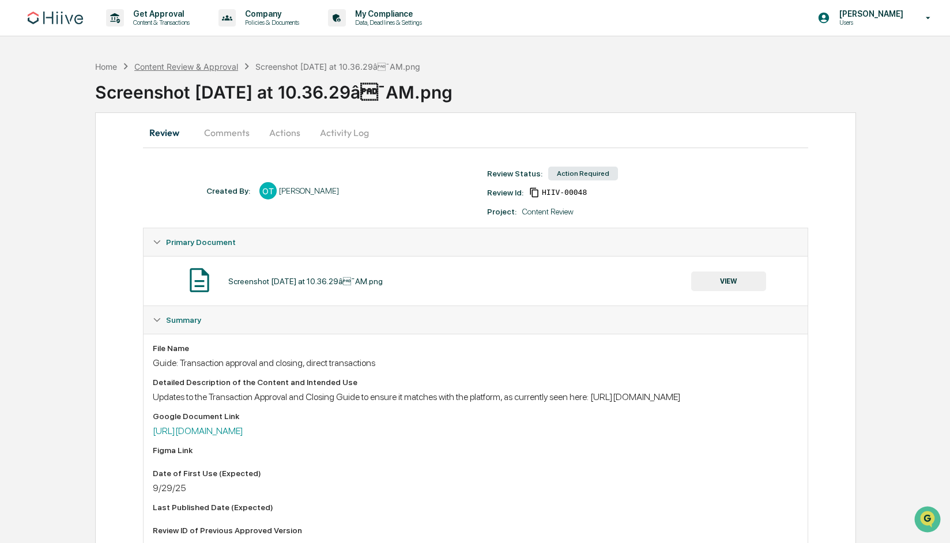
click at [208, 64] on div "Content Review & Approval" at bounding box center [186, 67] width 104 height 10
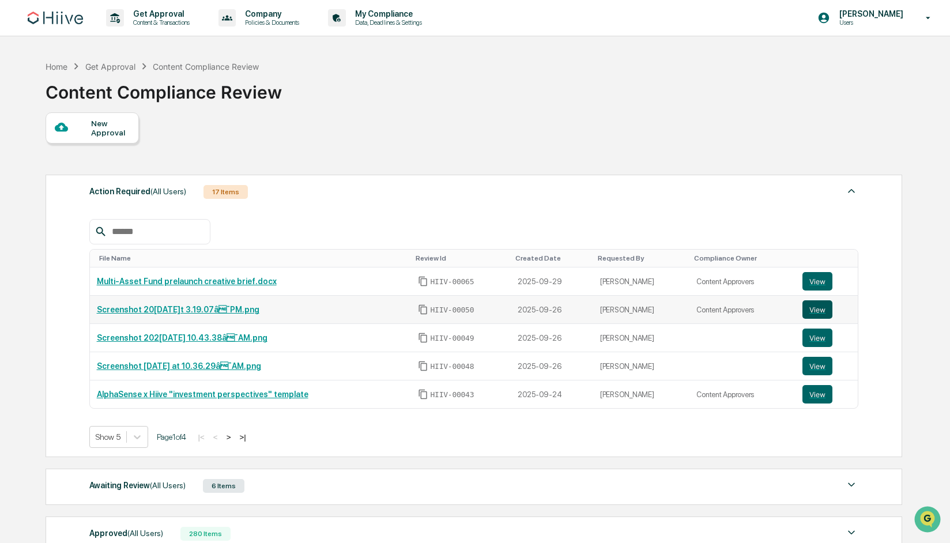
click at [821, 307] on button "View" at bounding box center [818, 309] width 30 height 18
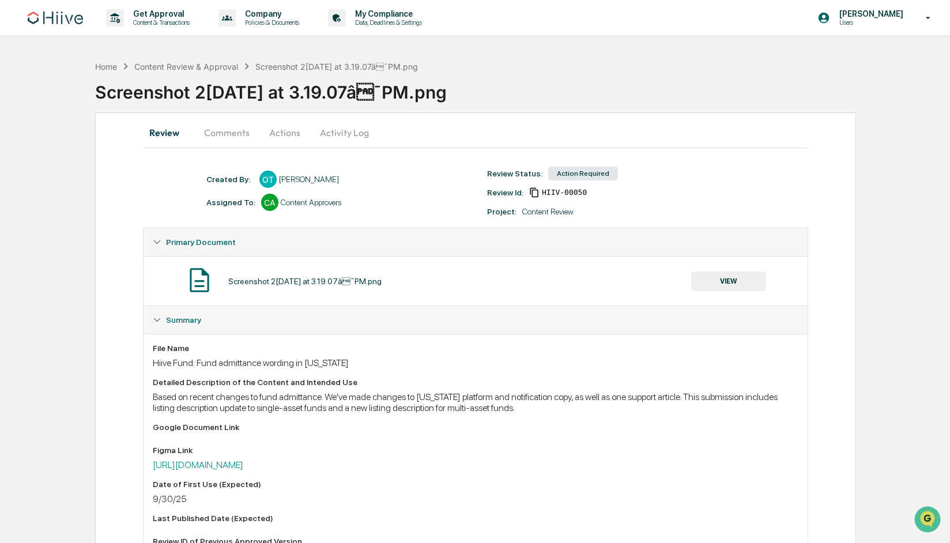
click at [279, 133] on button "Actions" at bounding box center [285, 133] width 52 height 28
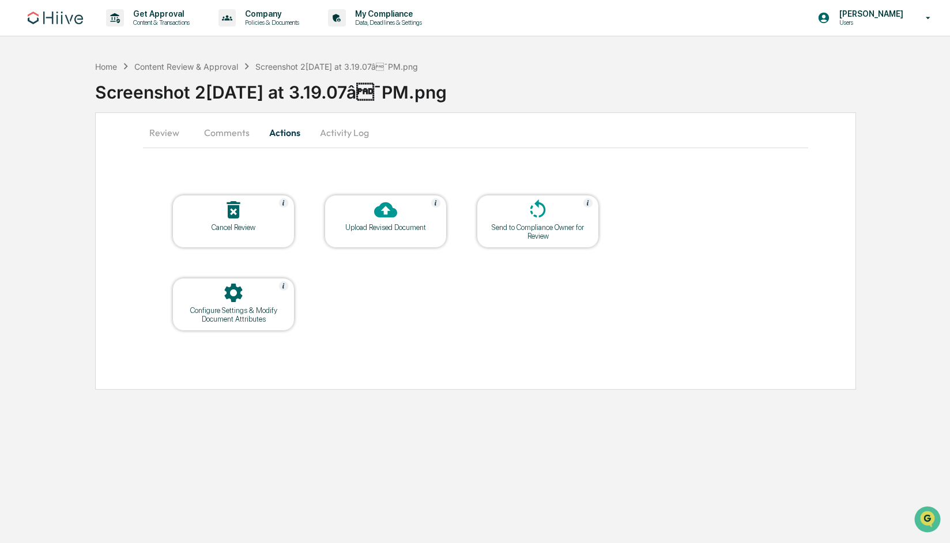
click at [347, 135] on button "Activity Log" at bounding box center [344, 133] width 67 height 28
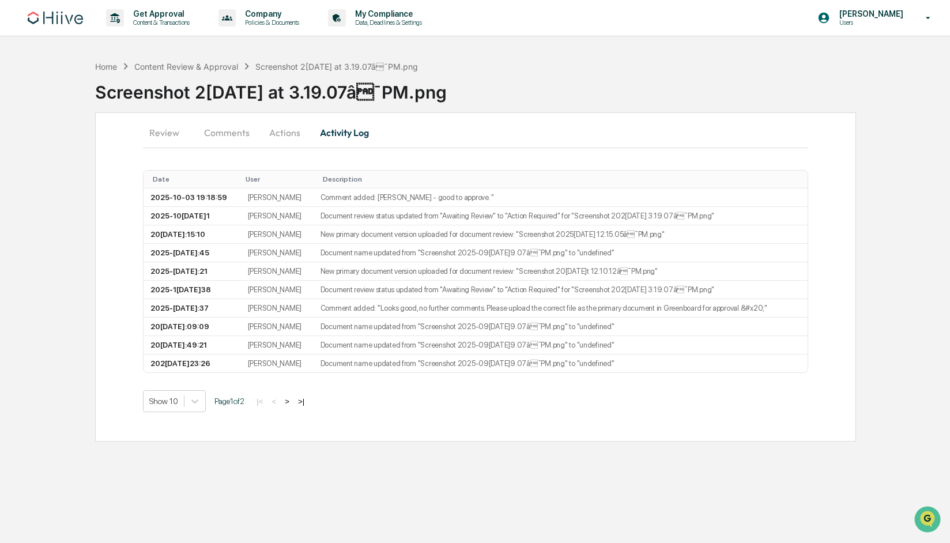
click at [284, 139] on button "Actions" at bounding box center [285, 133] width 52 height 28
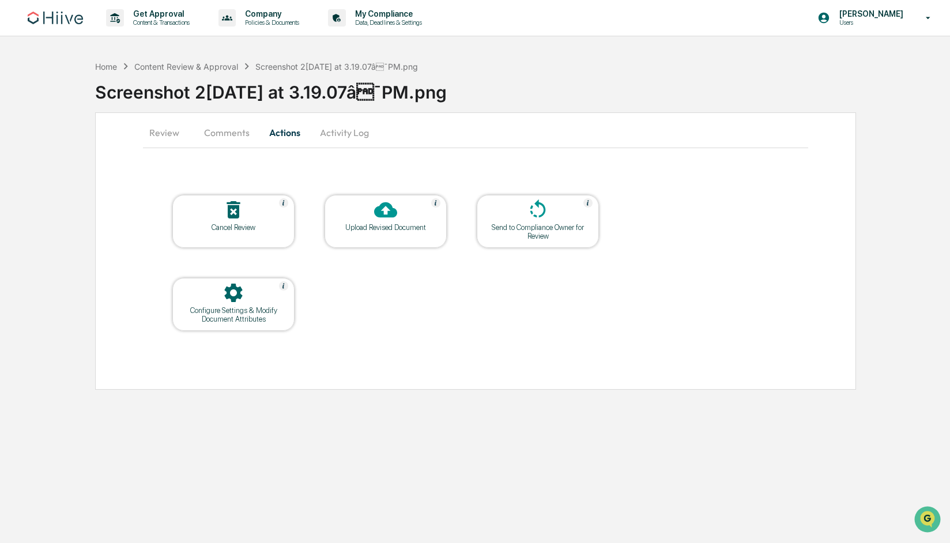
click at [154, 134] on button "Review" at bounding box center [169, 133] width 52 height 28
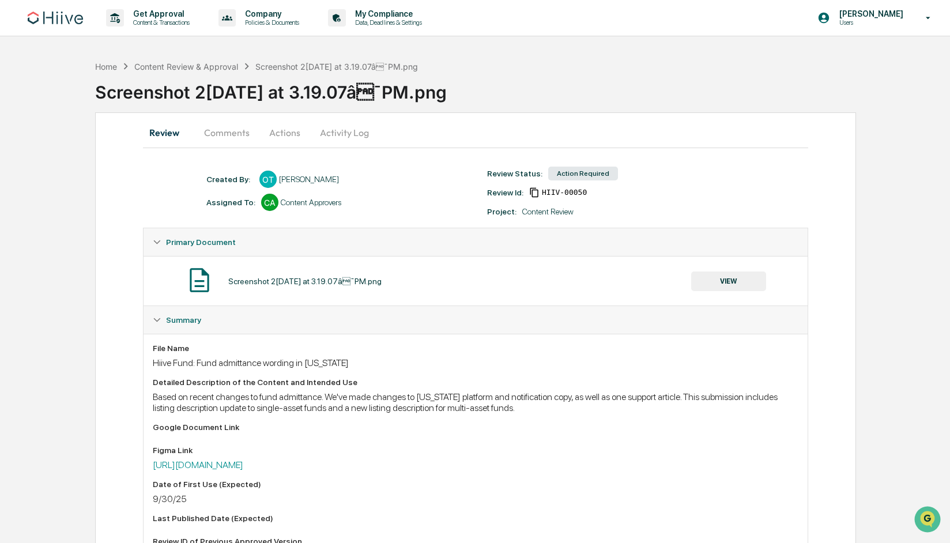
click at [357, 133] on button "Activity Log" at bounding box center [344, 133] width 67 height 28
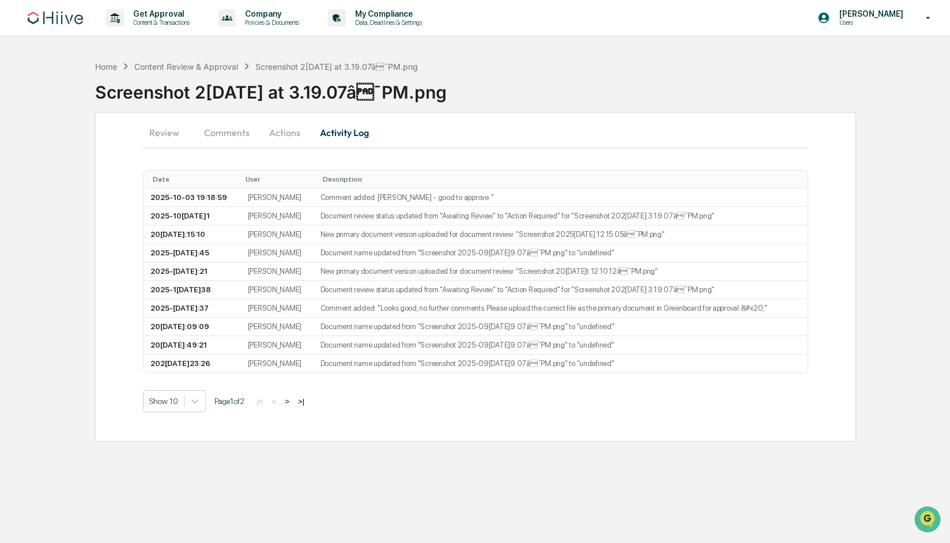
click at [278, 137] on button "Actions" at bounding box center [285, 133] width 52 height 28
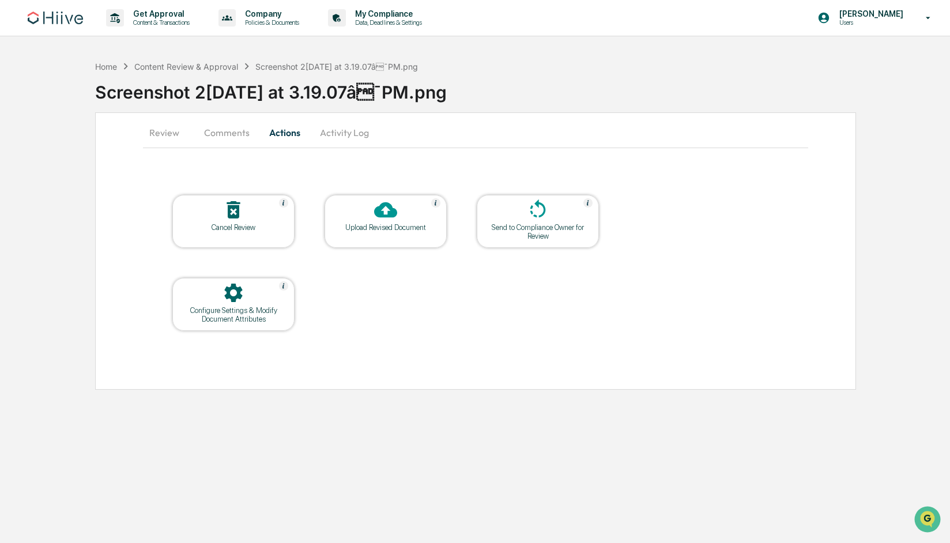
click at [546, 198] on icon at bounding box center [538, 209] width 23 height 23
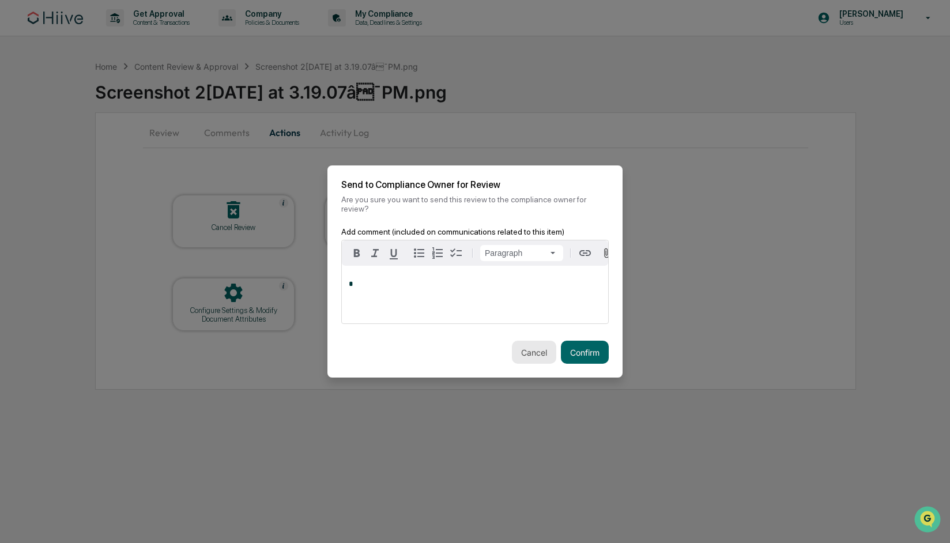
click at [535, 355] on button "Cancel" at bounding box center [534, 352] width 44 height 23
